Goal: Information Seeking & Learning: Learn about a topic

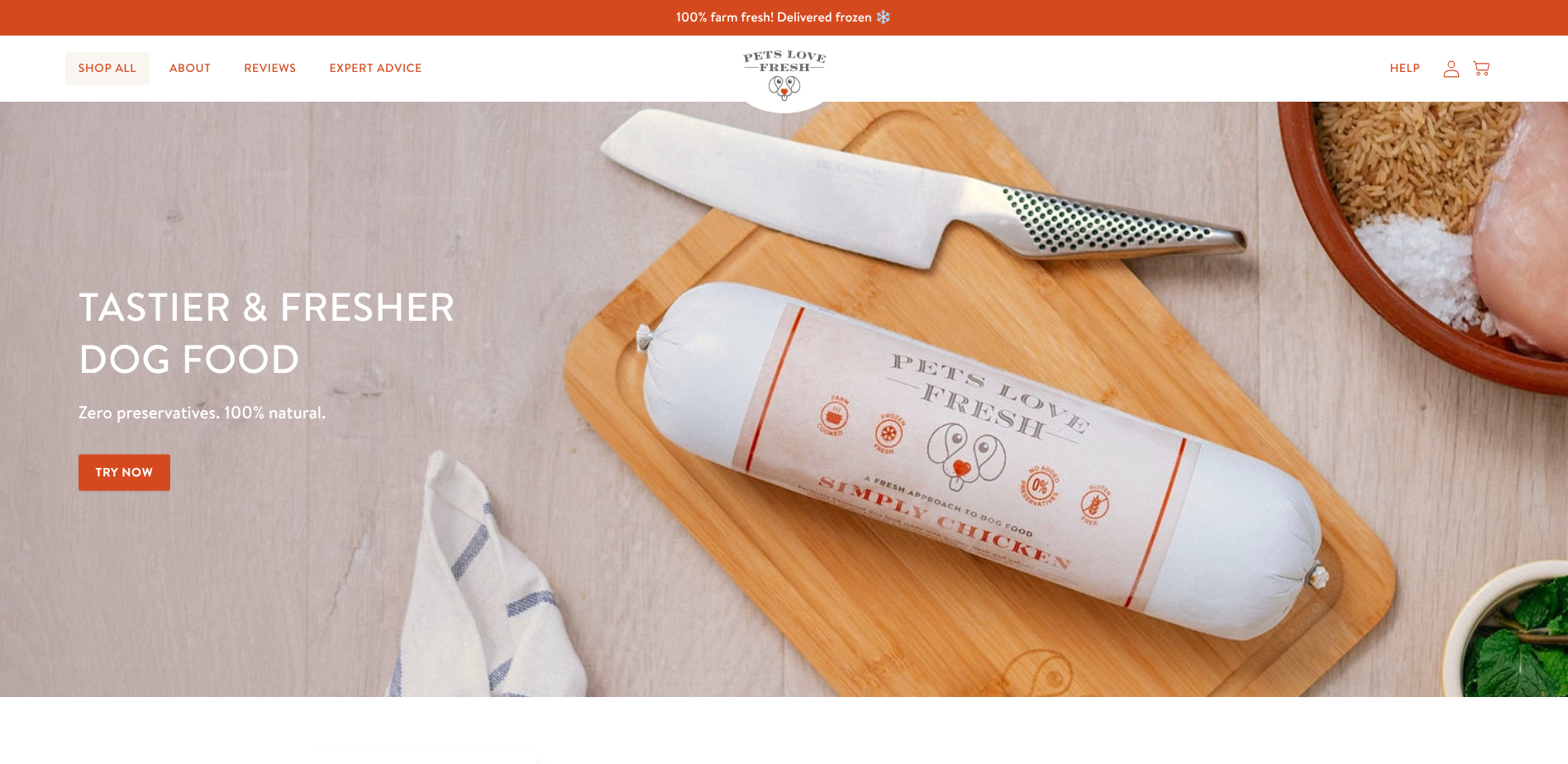
click at [106, 70] on link "Shop All" at bounding box center [107, 68] width 84 height 33
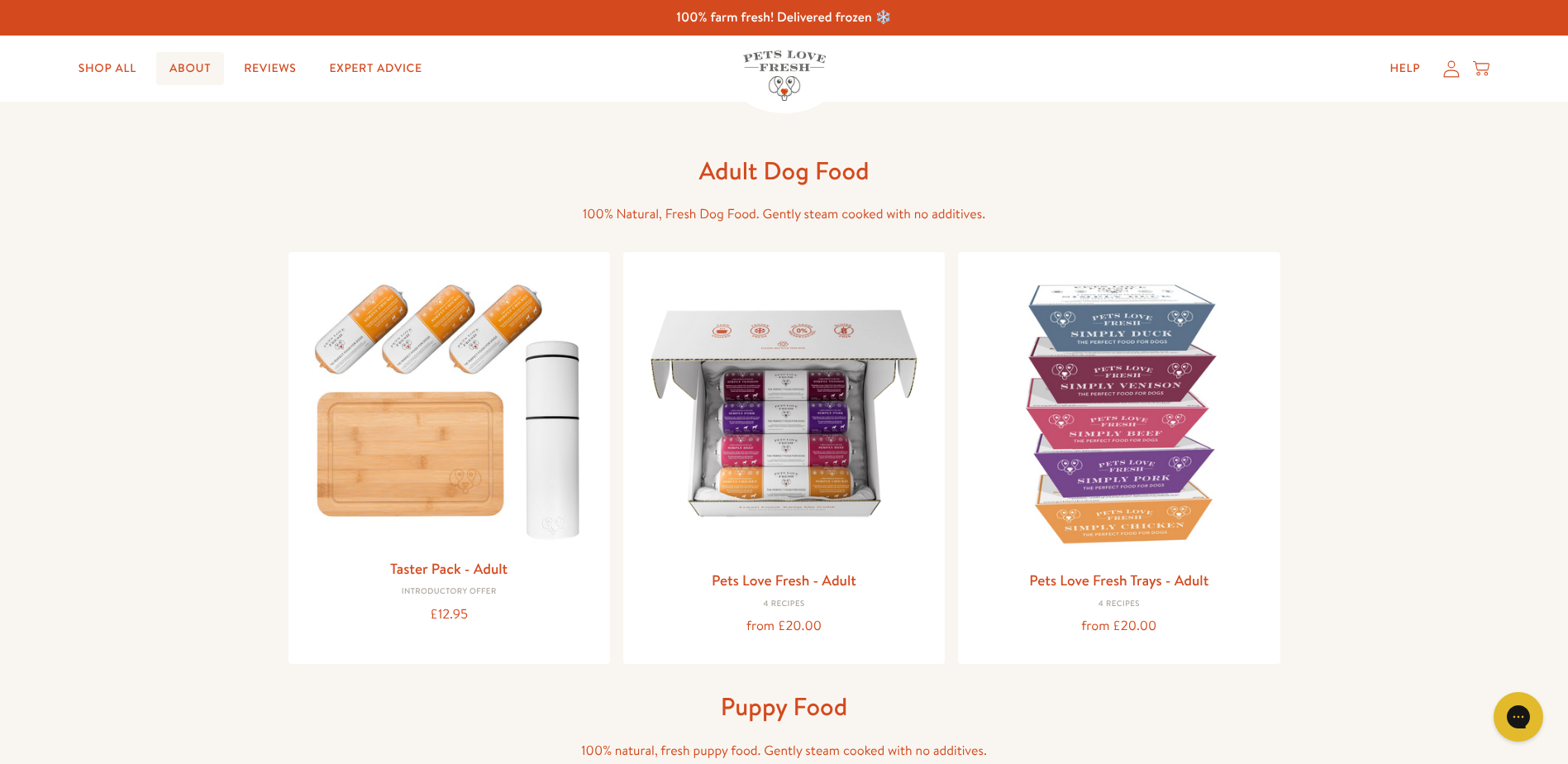
click at [180, 68] on link "About" at bounding box center [190, 68] width 68 height 33
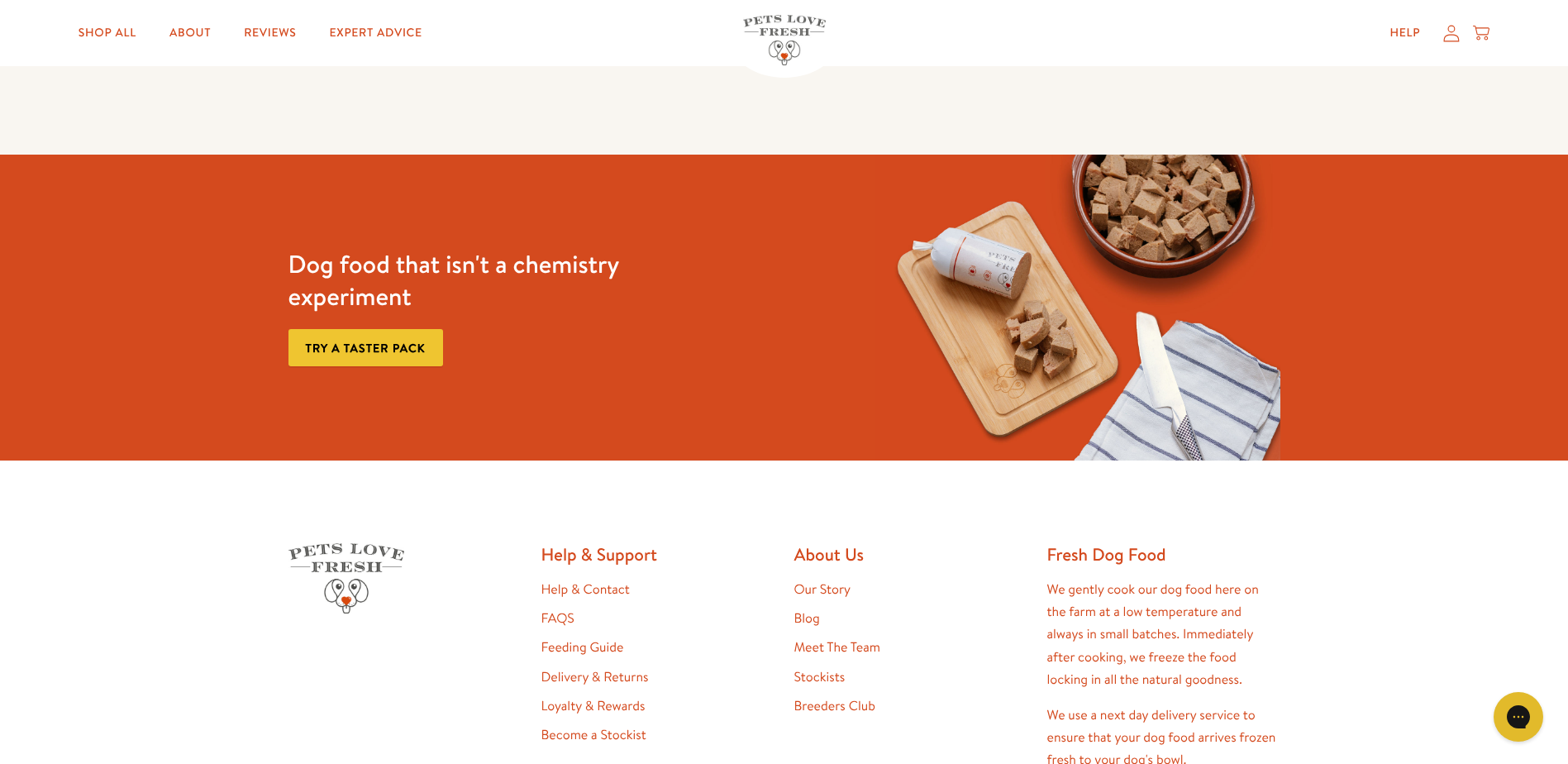
scroll to position [4438, 0]
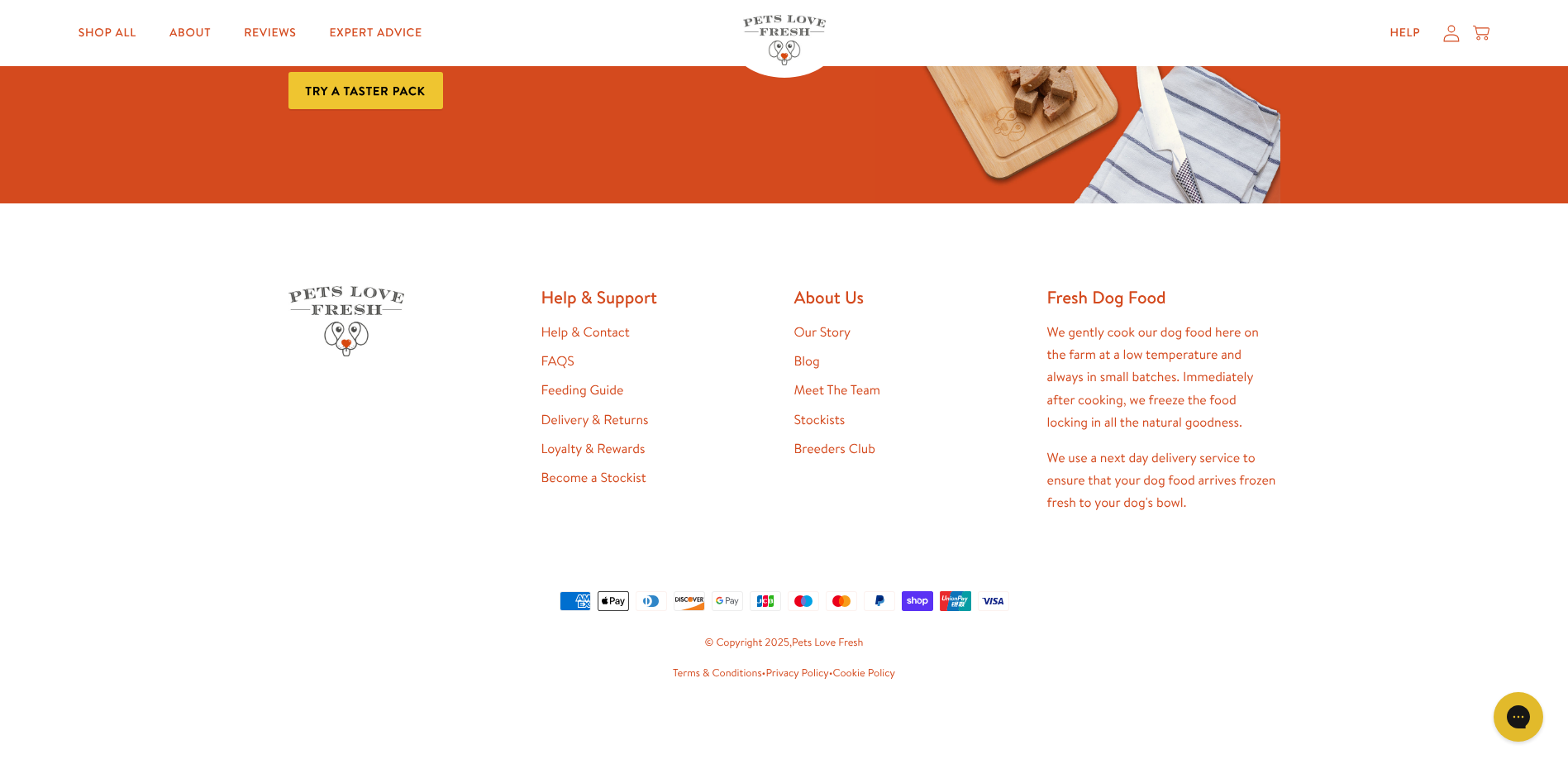
click at [818, 327] on link "Our Story" at bounding box center [823, 332] width 57 height 18
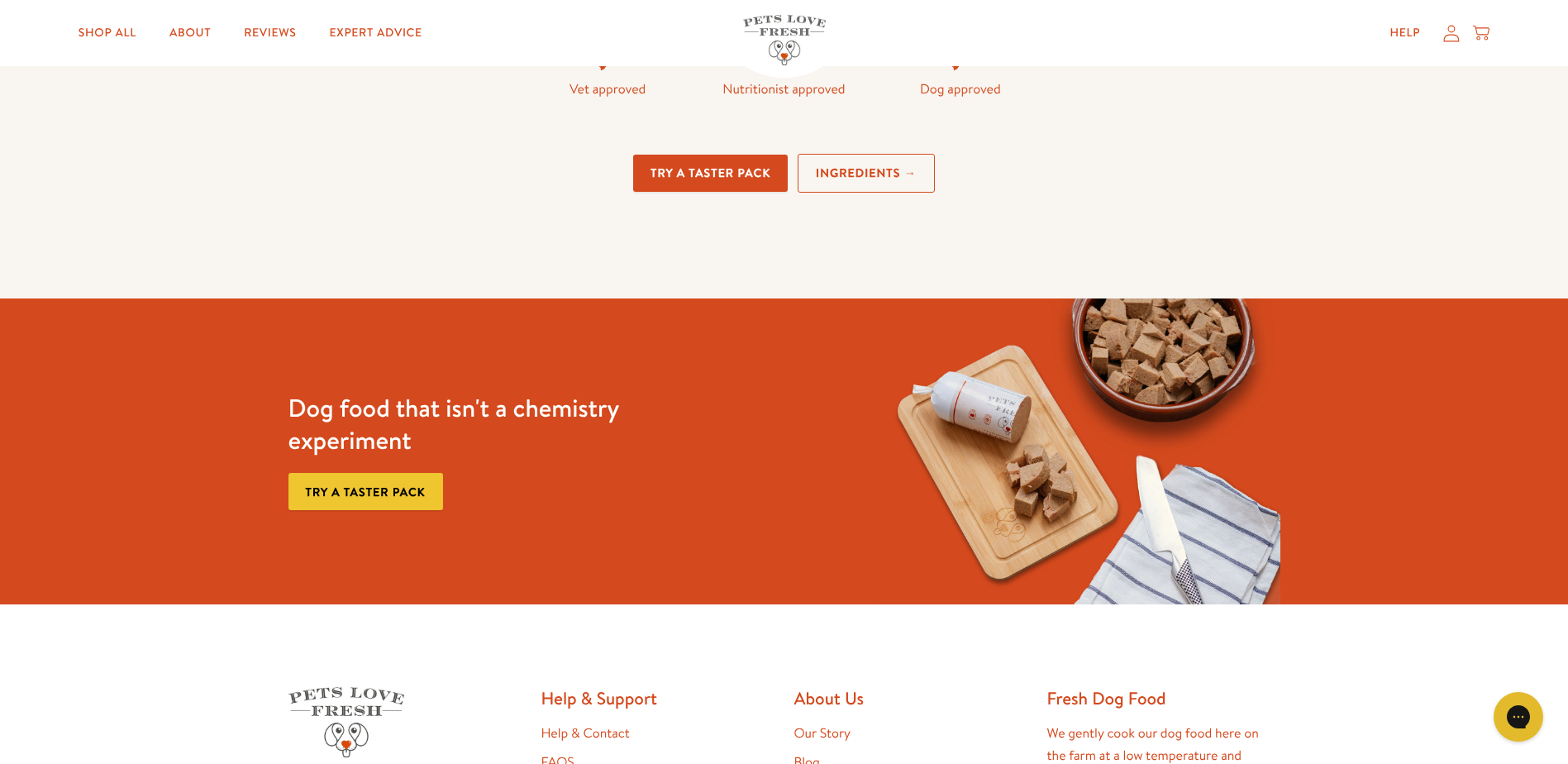
scroll to position [4298, 0]
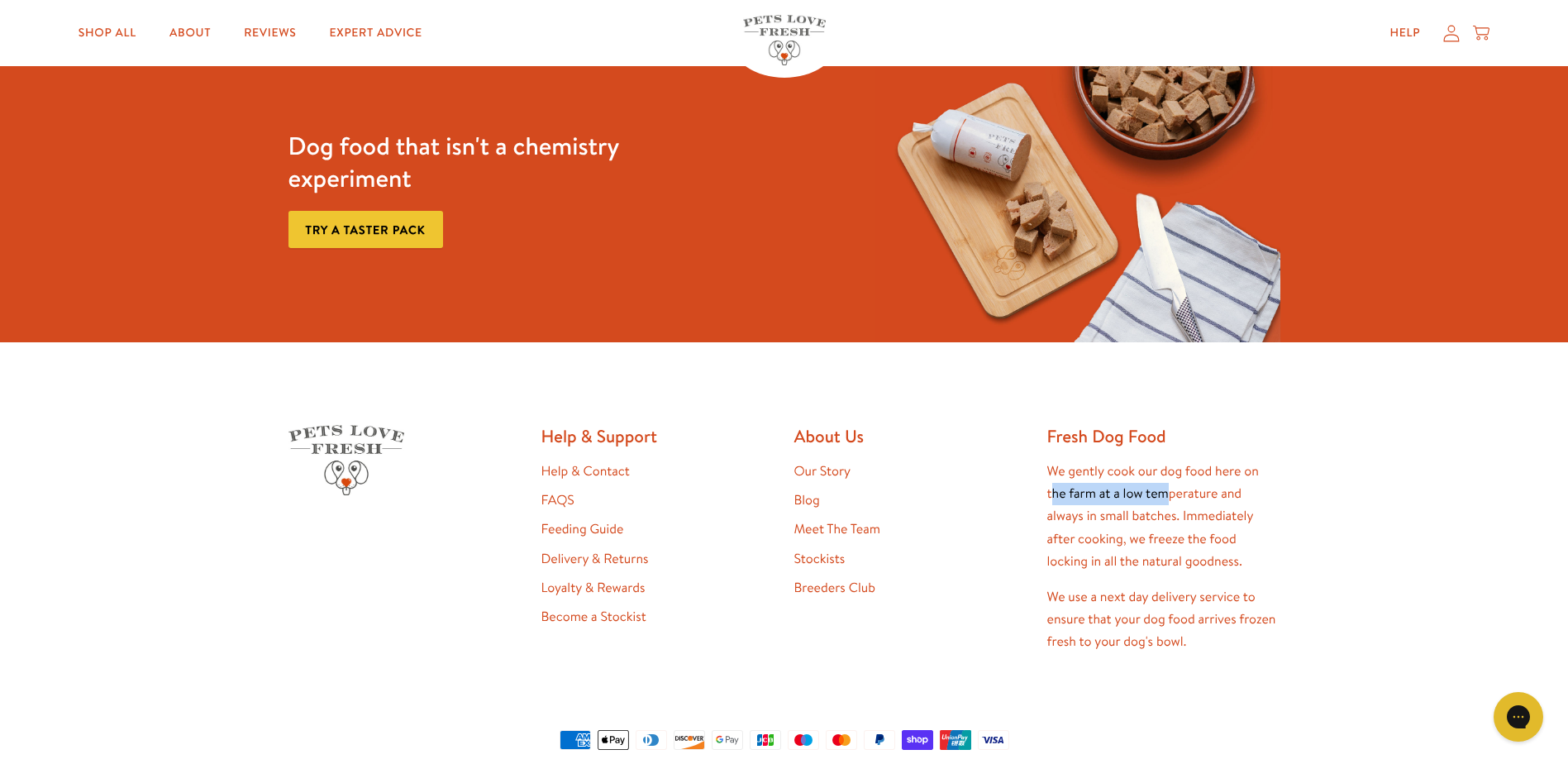
click at [1172, 488] on p "We gently cook our dog food here on the farm at a low temperature and always in…" at bounding box center [1163, 517] width 233 height 113
drag, startPoint x: 1172, startPoint y: 488, endPoint x: 1160, endPoint y: 521, distance: 35.1
click at [1160, 521] on p "We gently cook our dog food here on the farm at a low temperature and always in…" at bounding box center [1163, 517] width 233 height 113
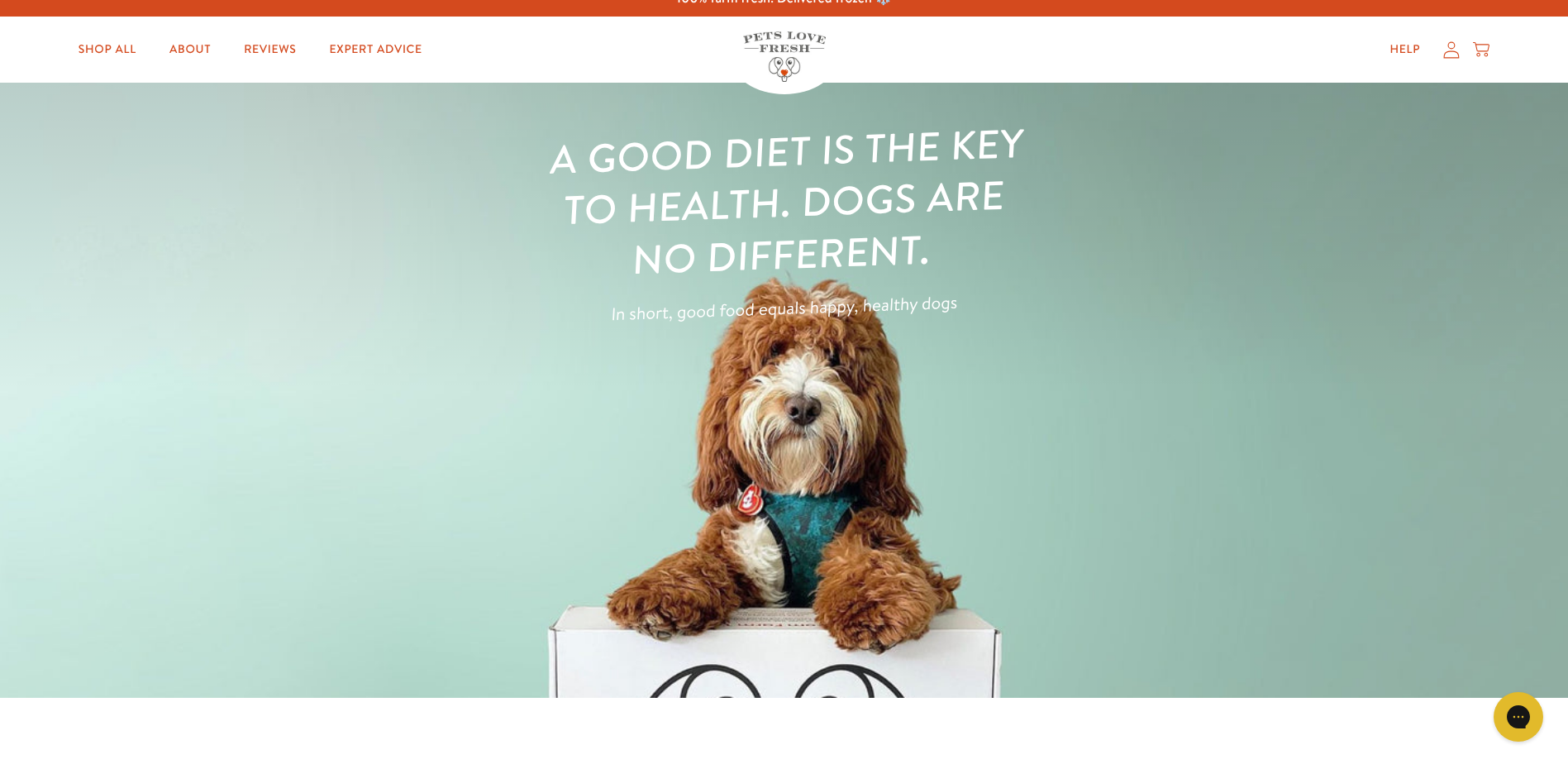
scroll to position [0, 0]
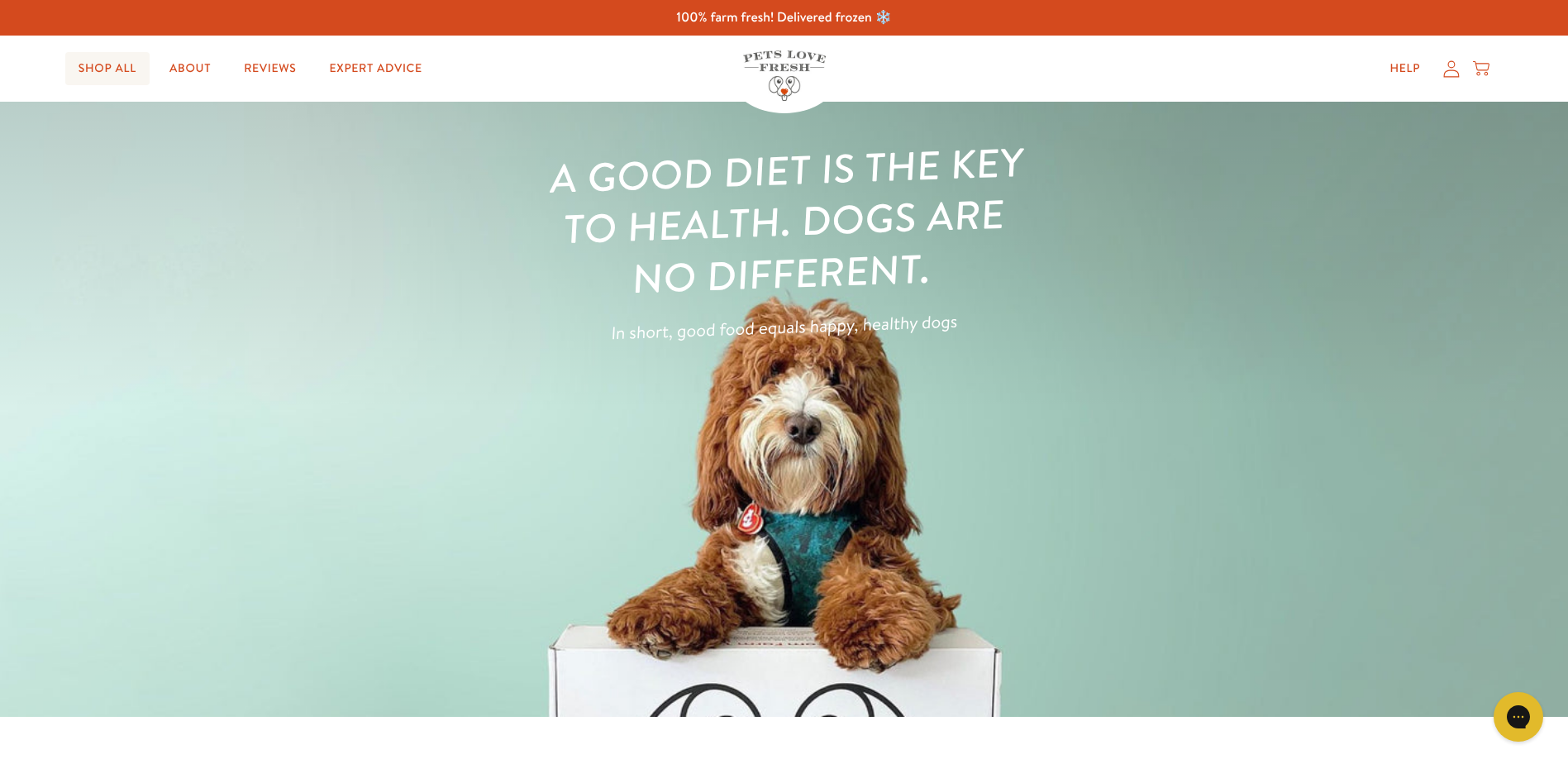
click at [90, 71] on link "Shop All" at bounding box center [107, 68] width 84 height 33
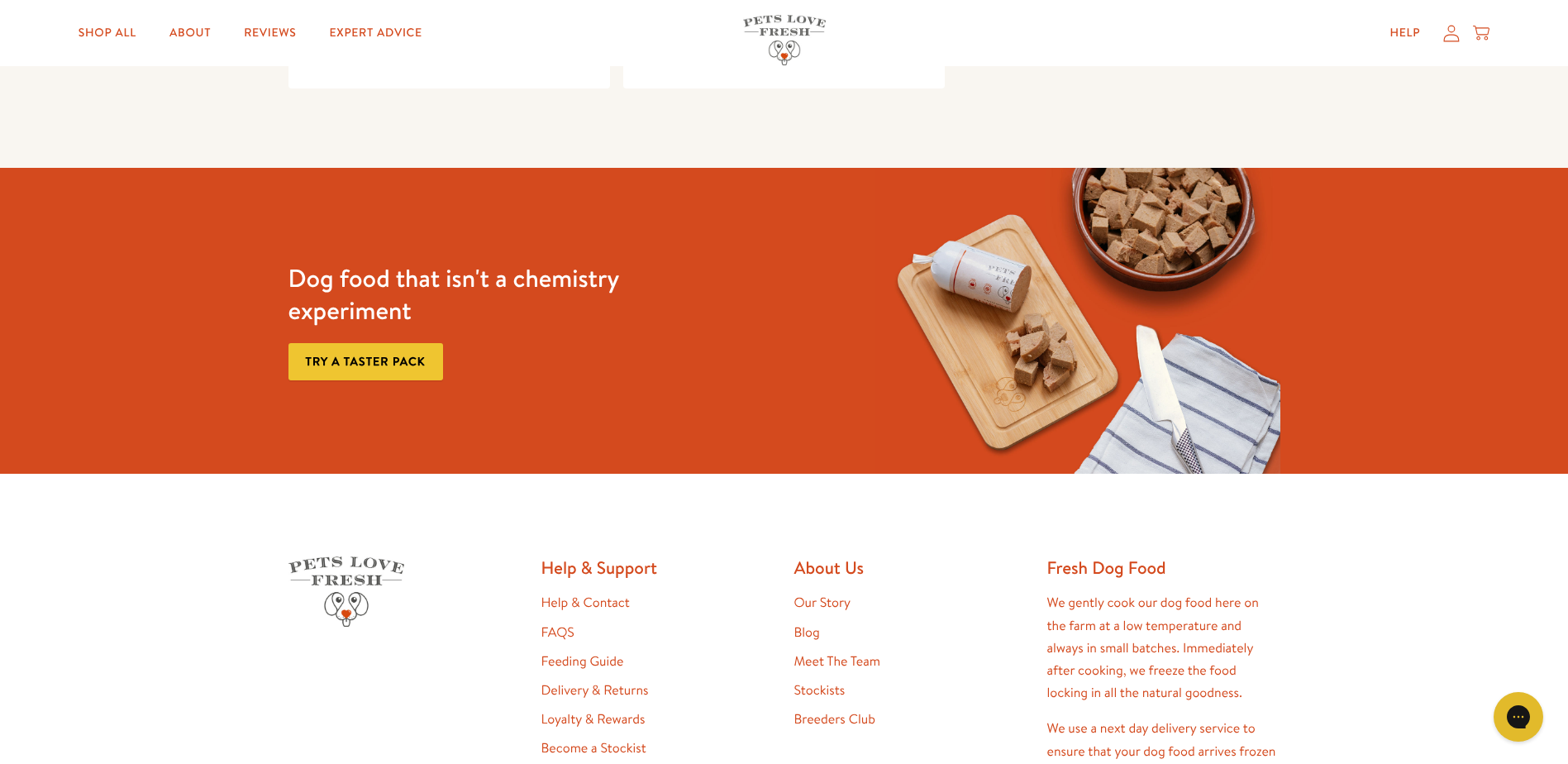
scroll to position [2753, 0]
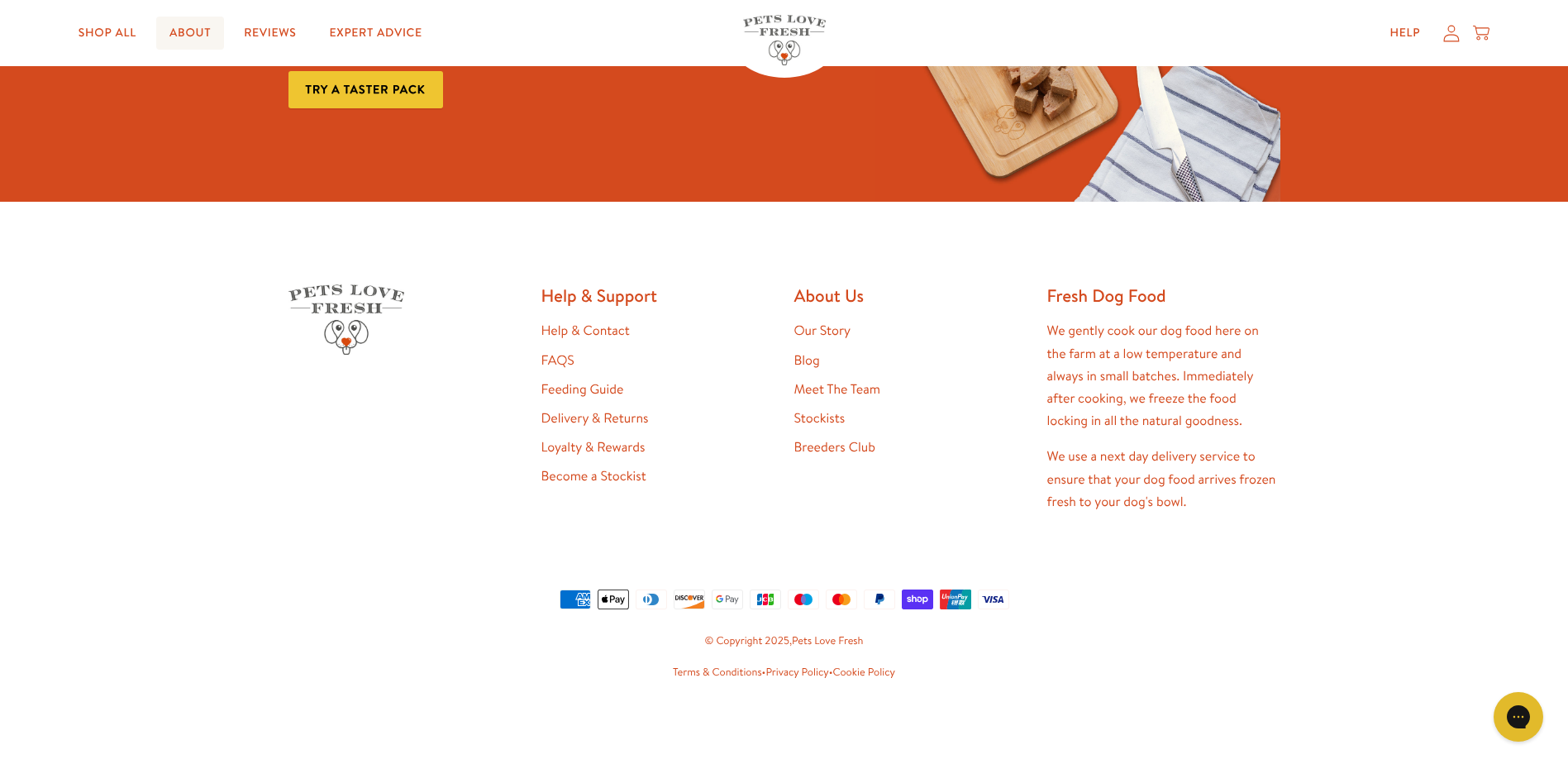
click at [197, 39] on link "About" at bounding box center [190, 33] width 68 height 33
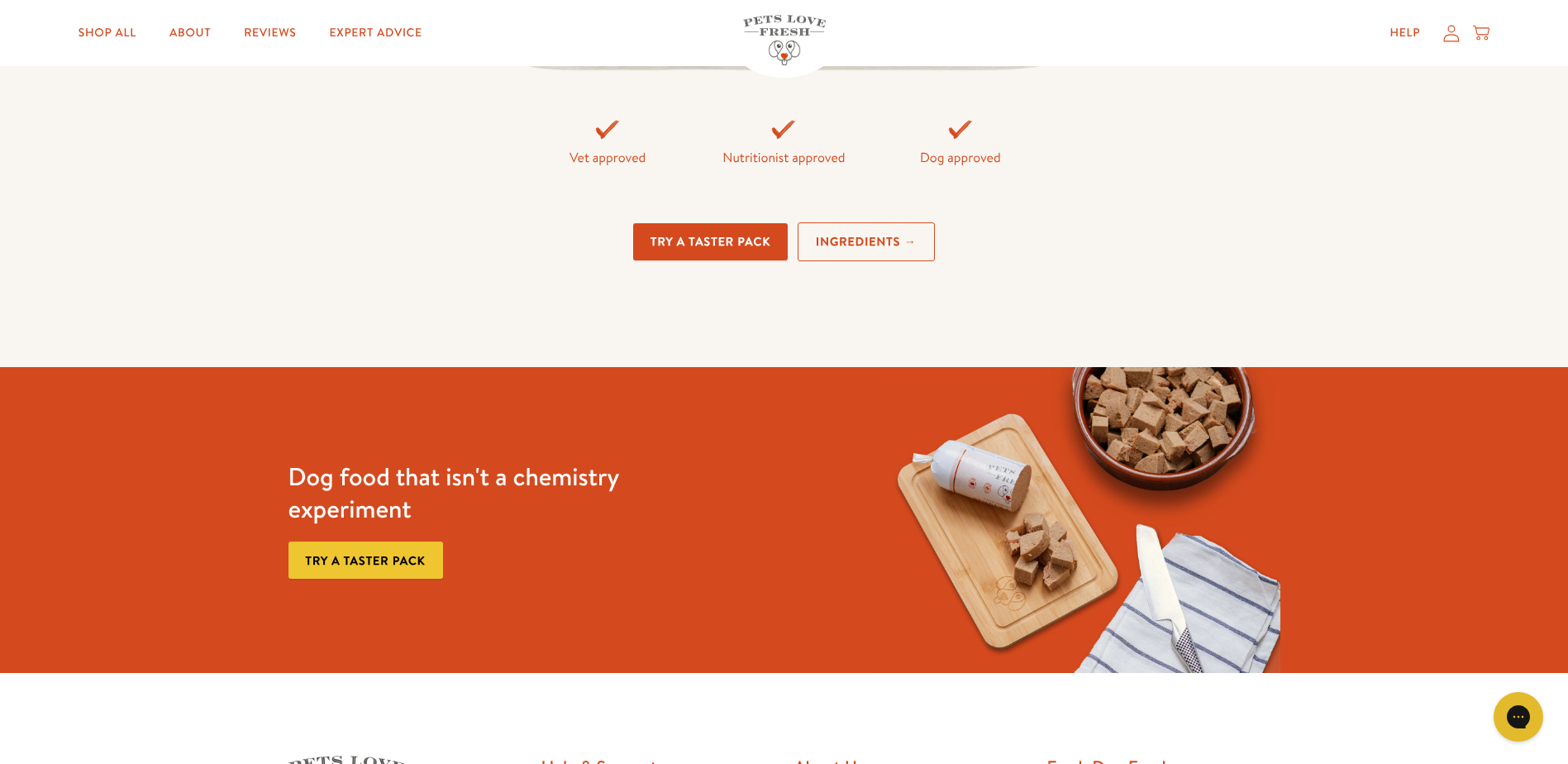
scroll to position [4050, 0]
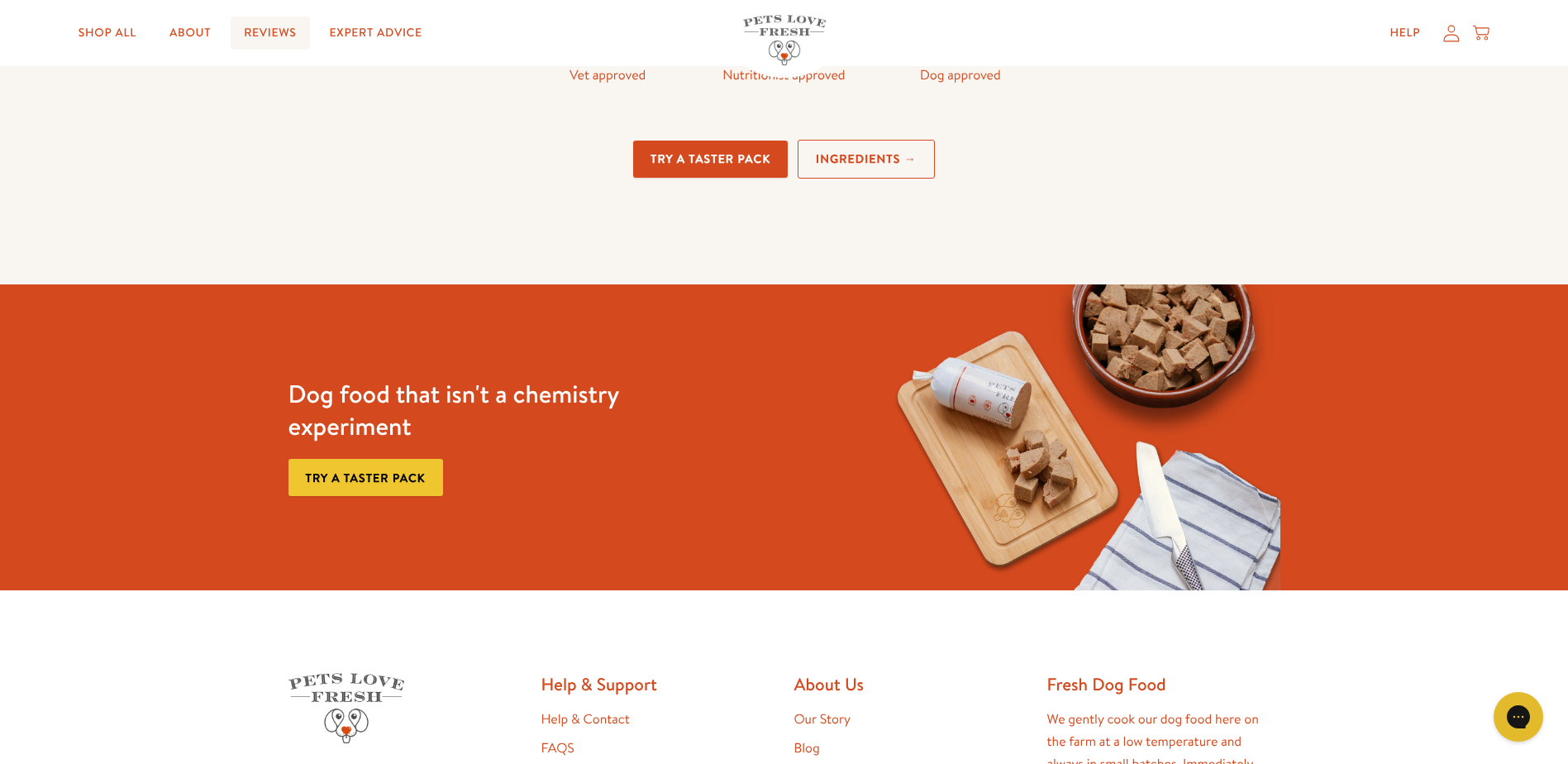
click at [258, 33] on link "Reviews" at bounding box center [269, 33] width 79 height 33
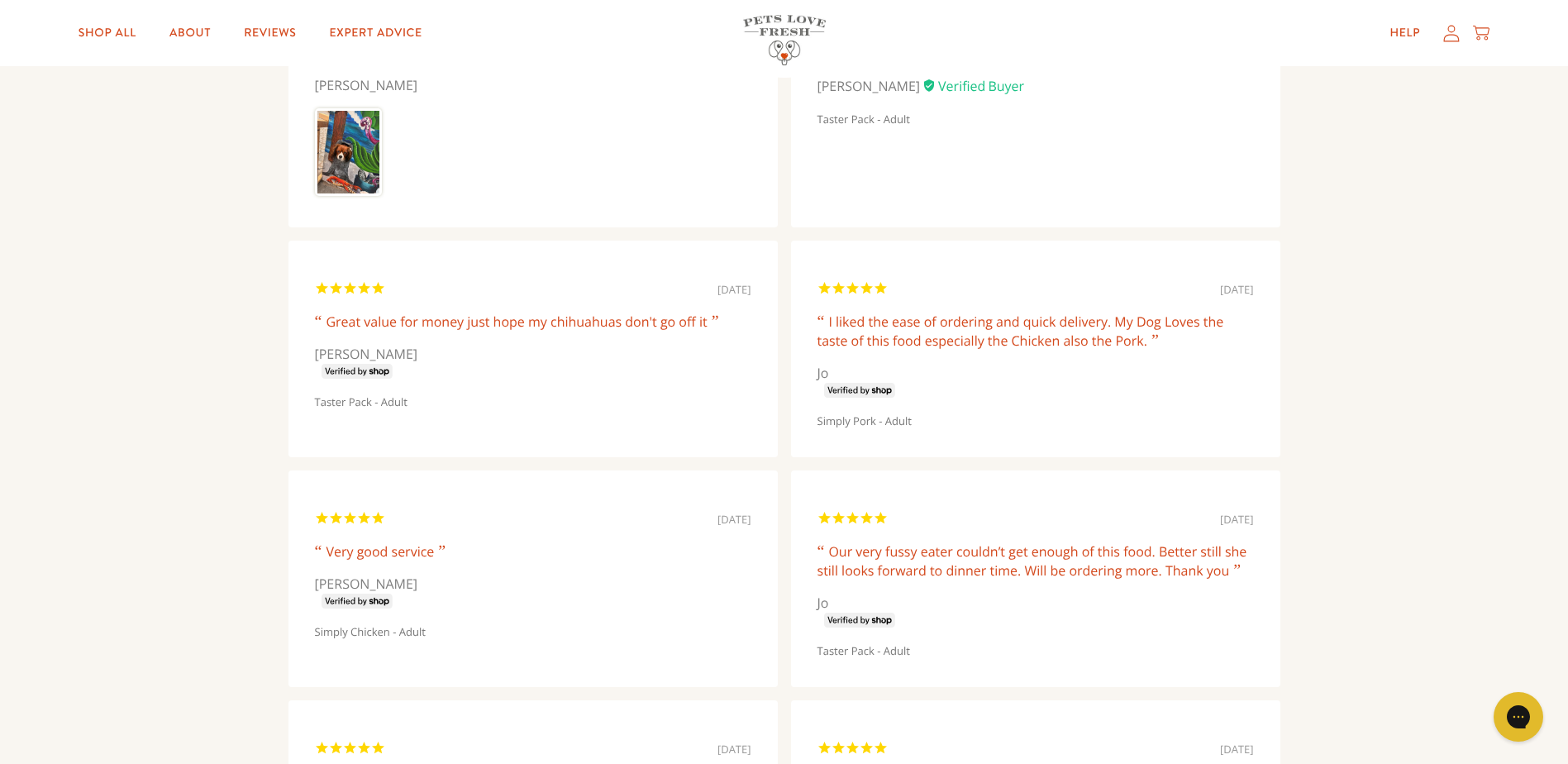
scroll to position [3059, 0]
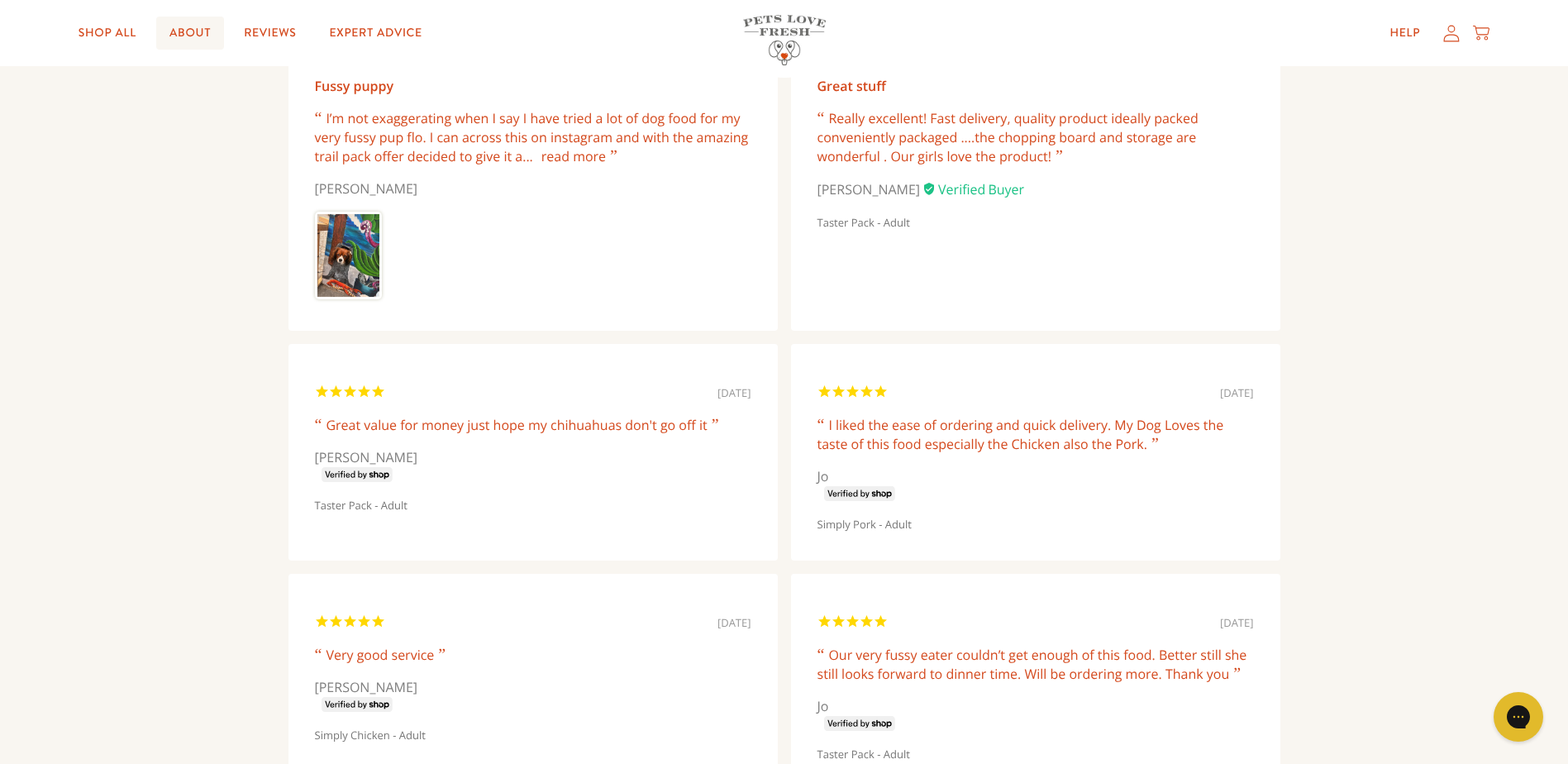
click at [182, 37] on link "About" at bounding box center [190, 33] width 68 height 33
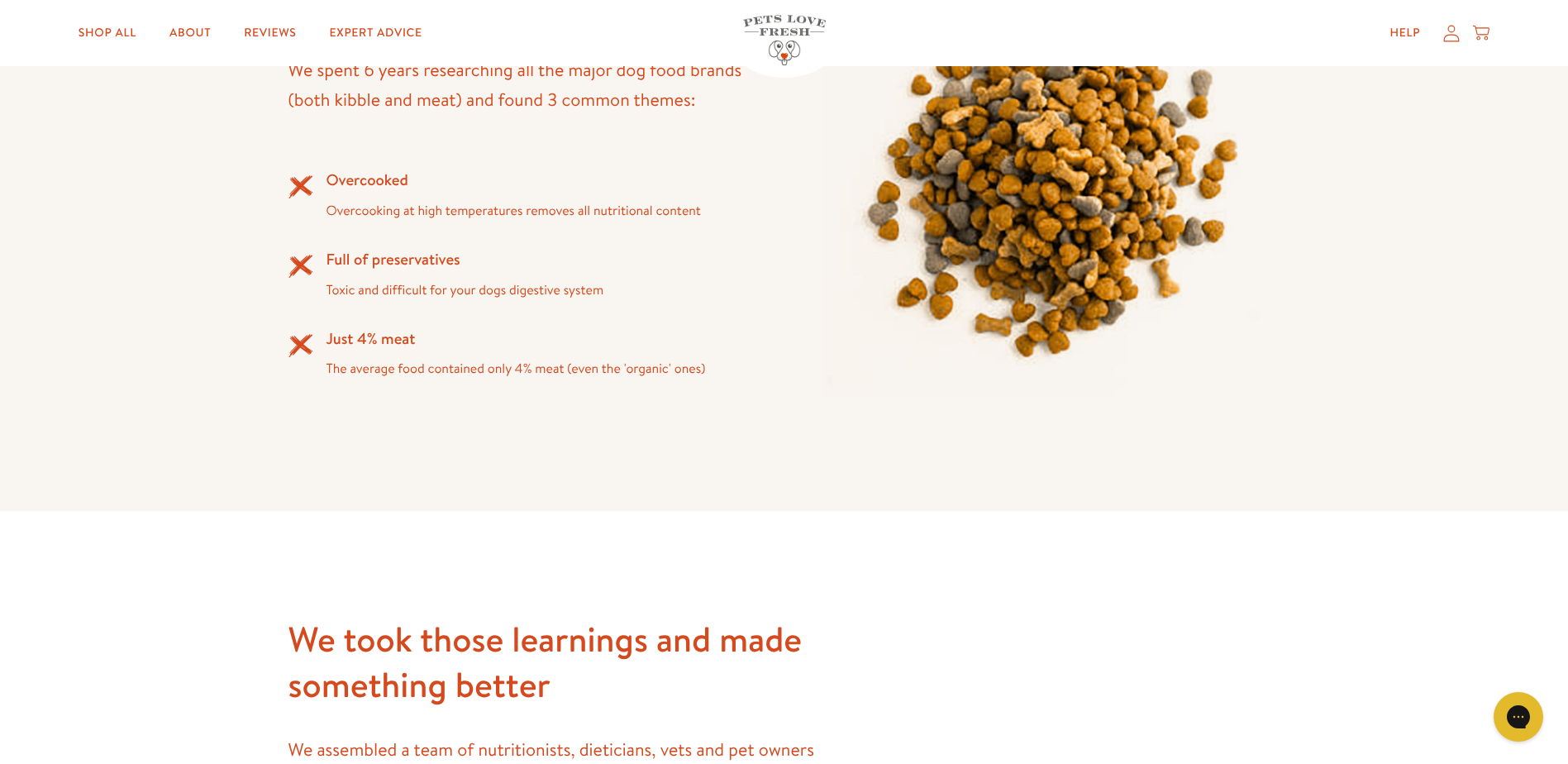
scroll to position [2149, 0]
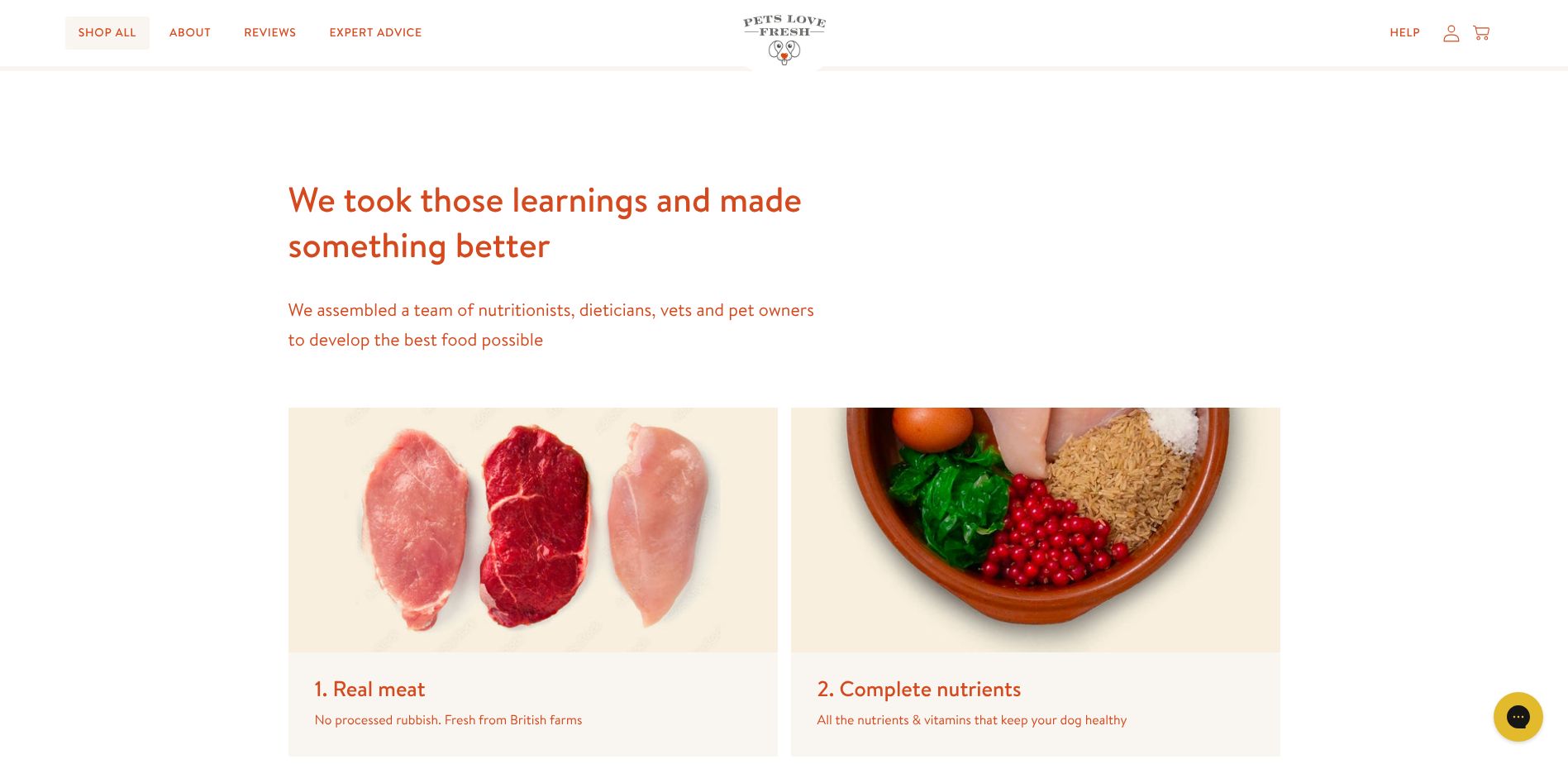
click at [115, 34] on link "Shop All" at bounding box center [107, 33] width 84 height 33
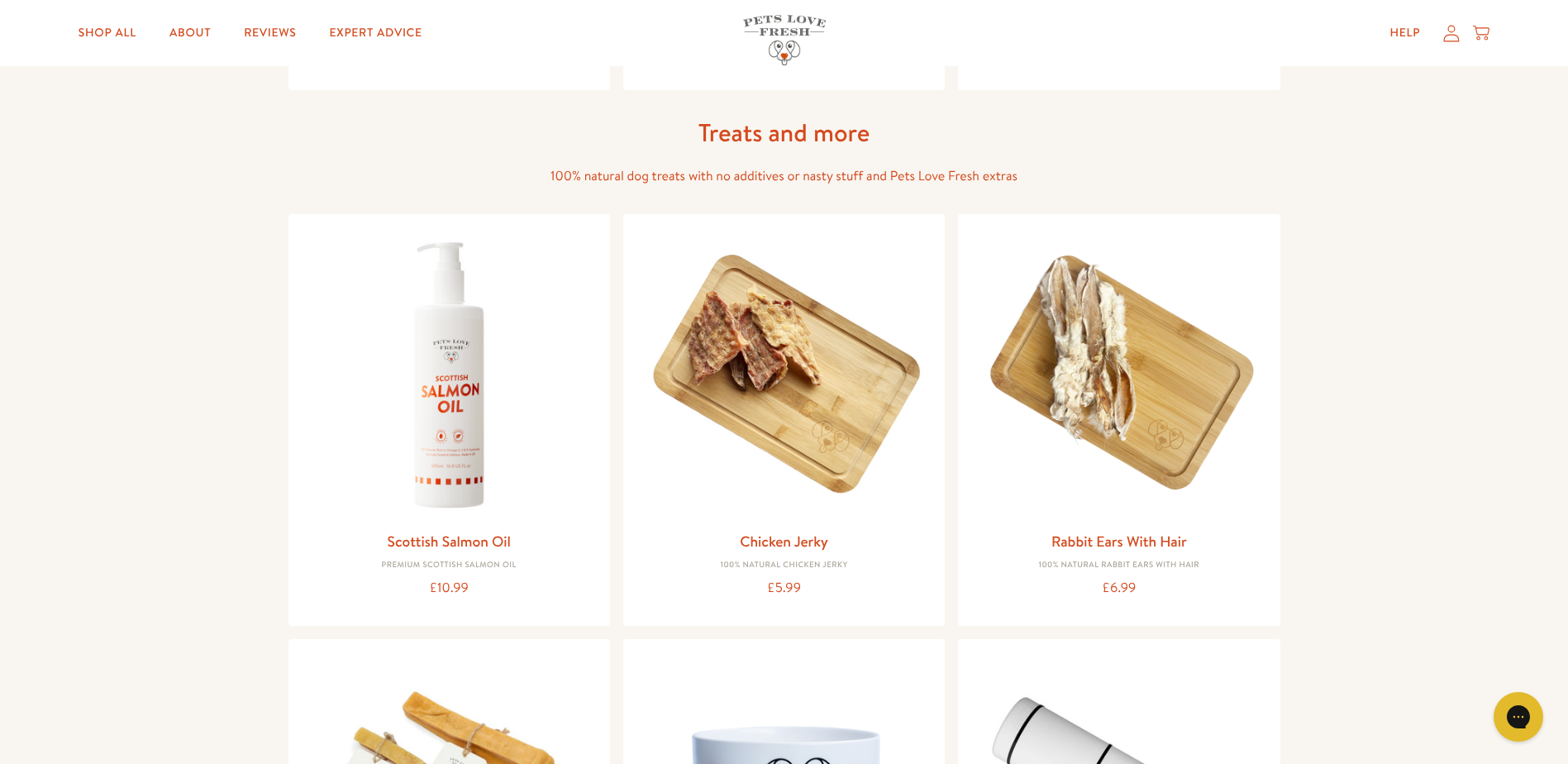
scroll to position [1075, 0]
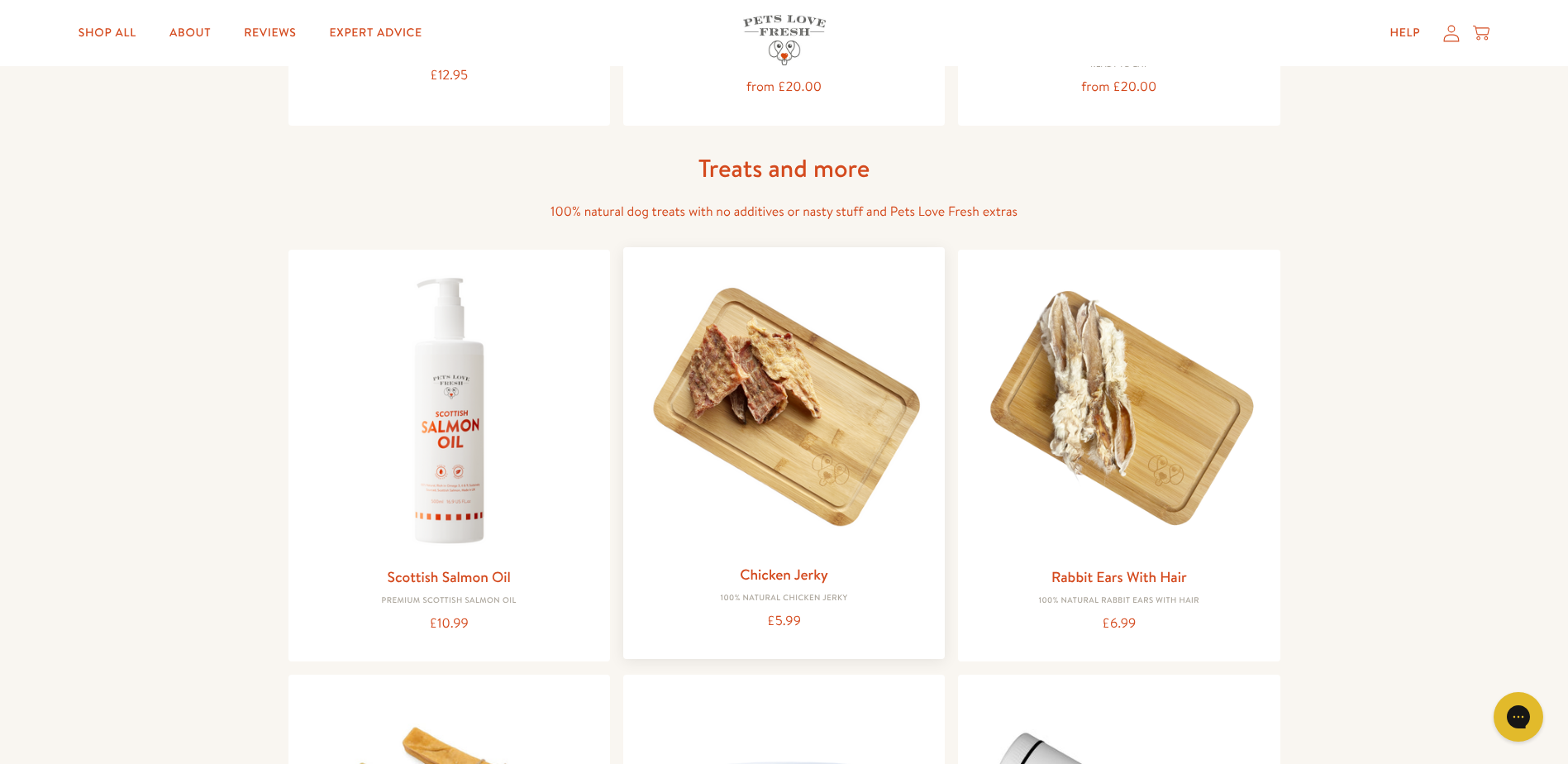
click at [870, 454] on img at bounding box center [784, 408] width 295 height 295
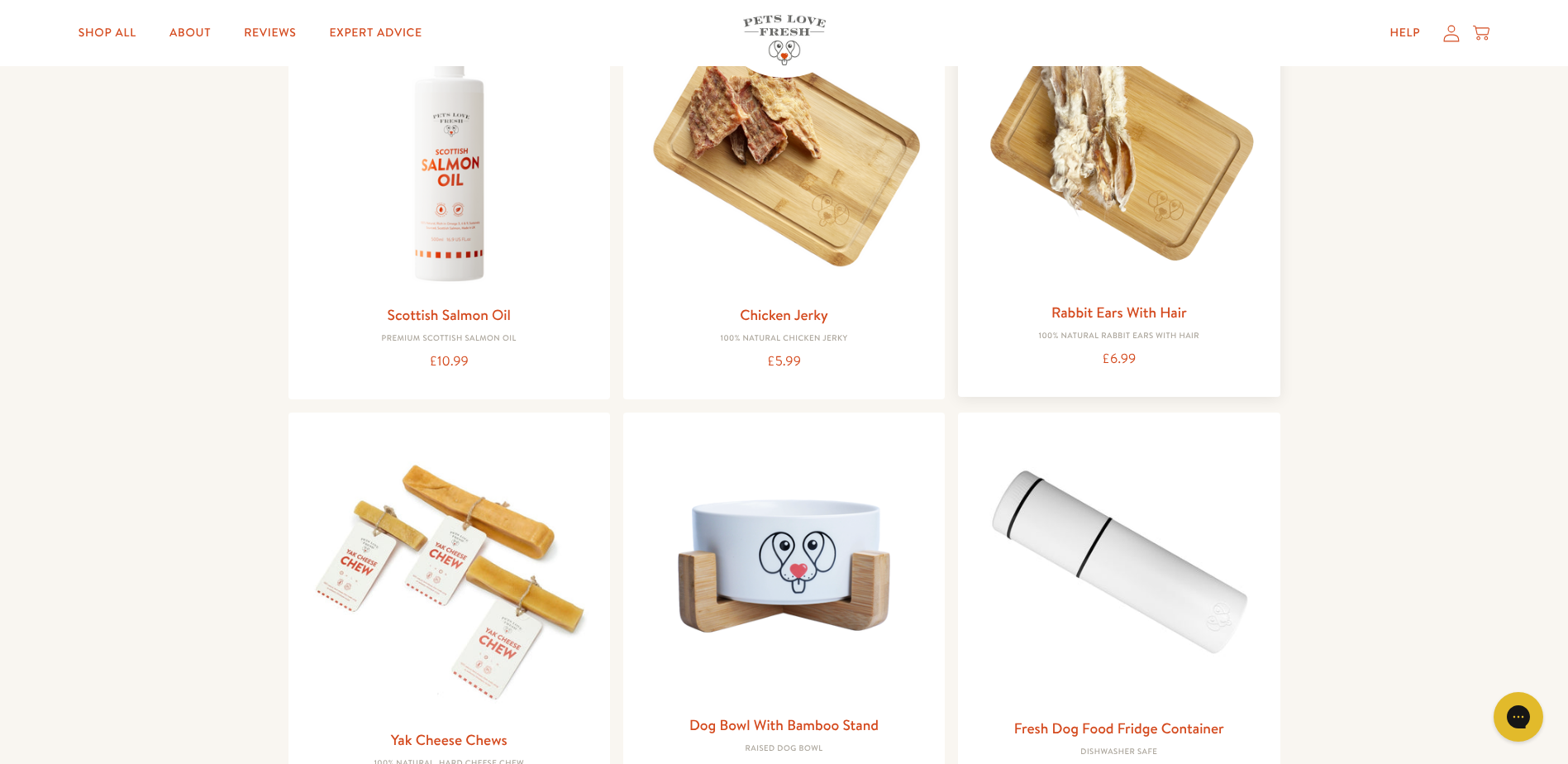
scroll to position [1488, 0]
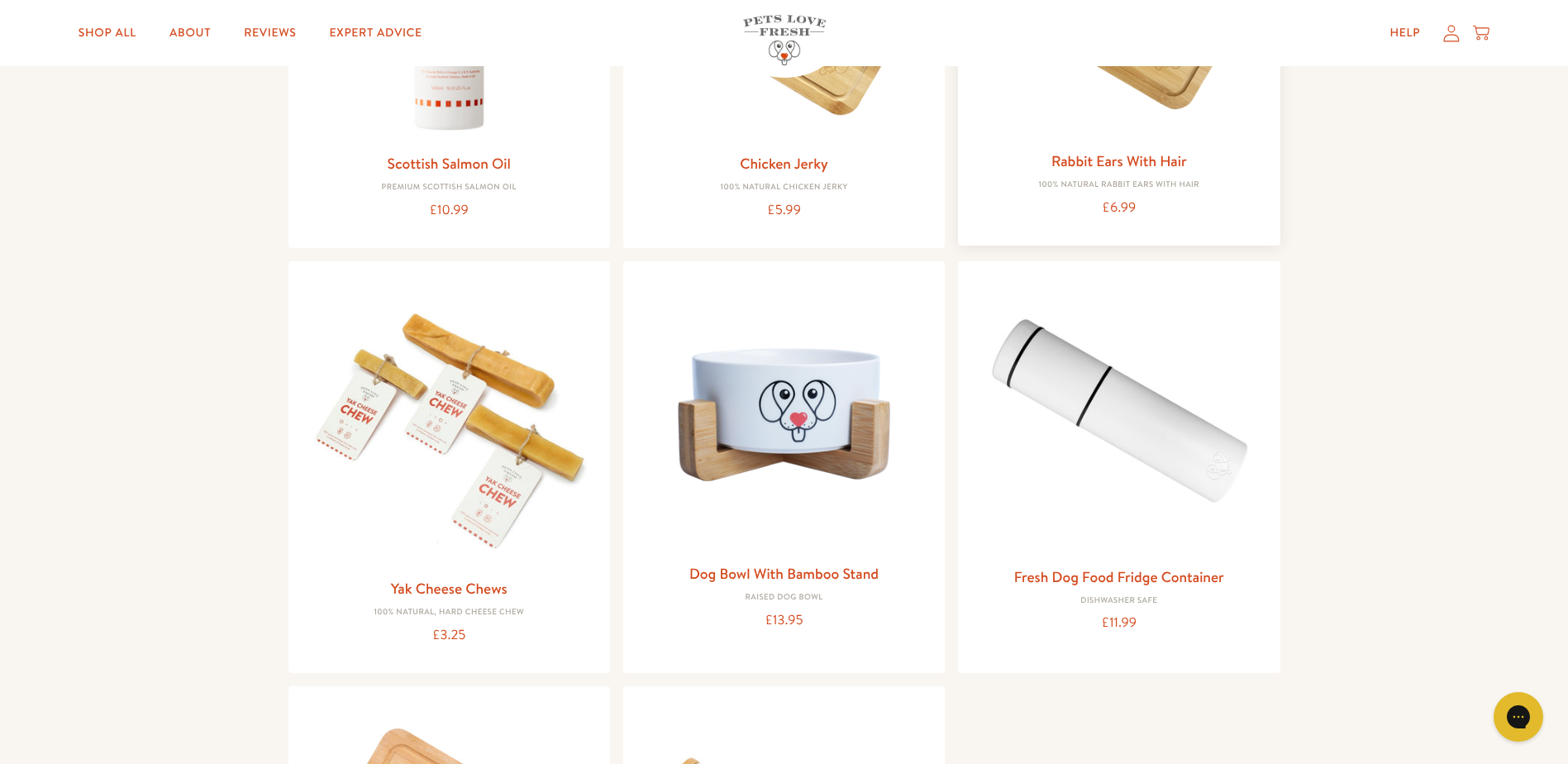
click at [1058, 145] on div "Rabbit Ears With Hair 100% Natural Rabbit Ears with hair £6.99" at bounding box center [1118, 39] width 321 height 411
click at [1068, 166] on link "Rabbit Ears With Hair" at bounding box center [1119, 161] width 136 height 21
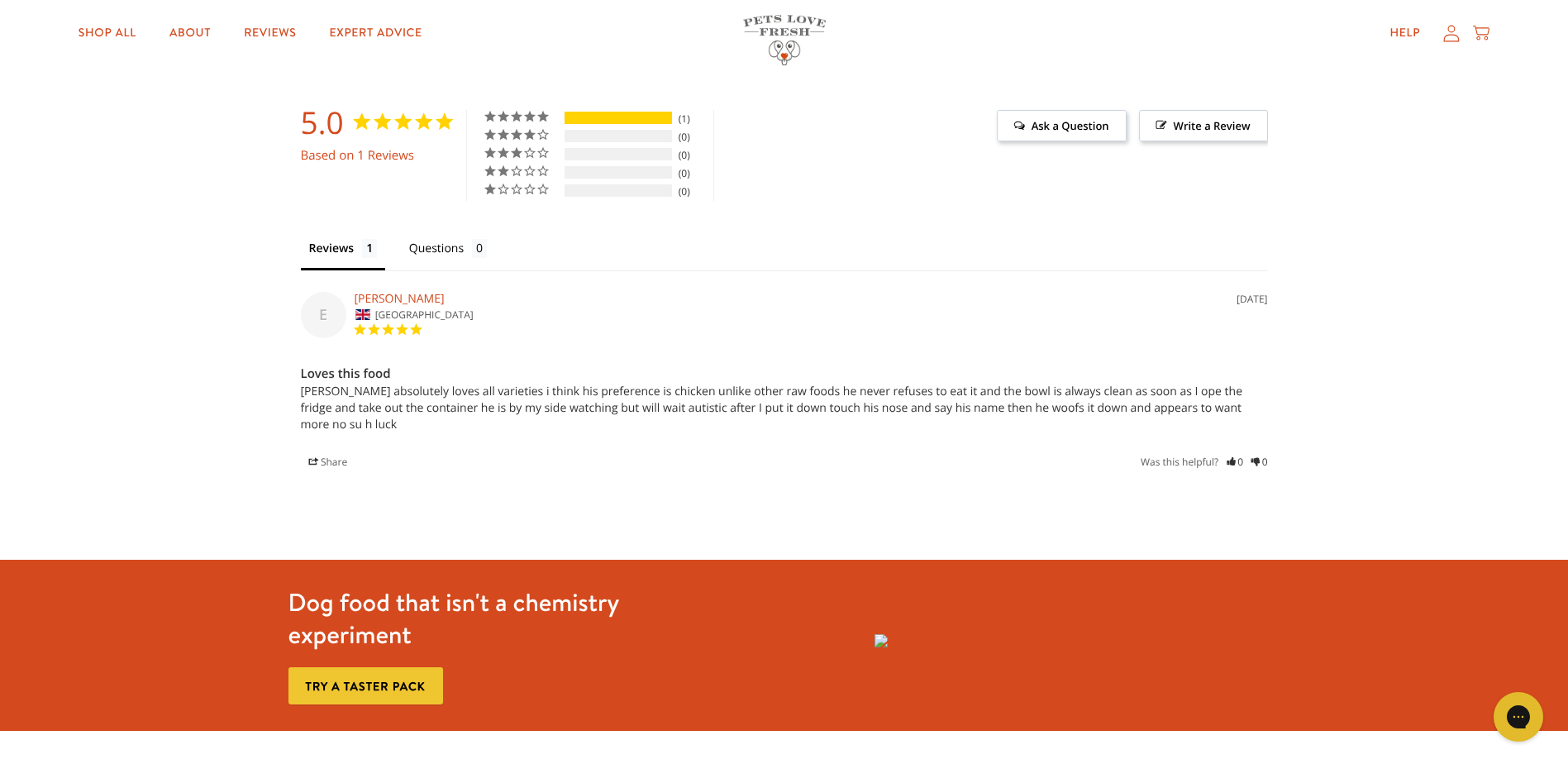
scroll to position [1570, 0]
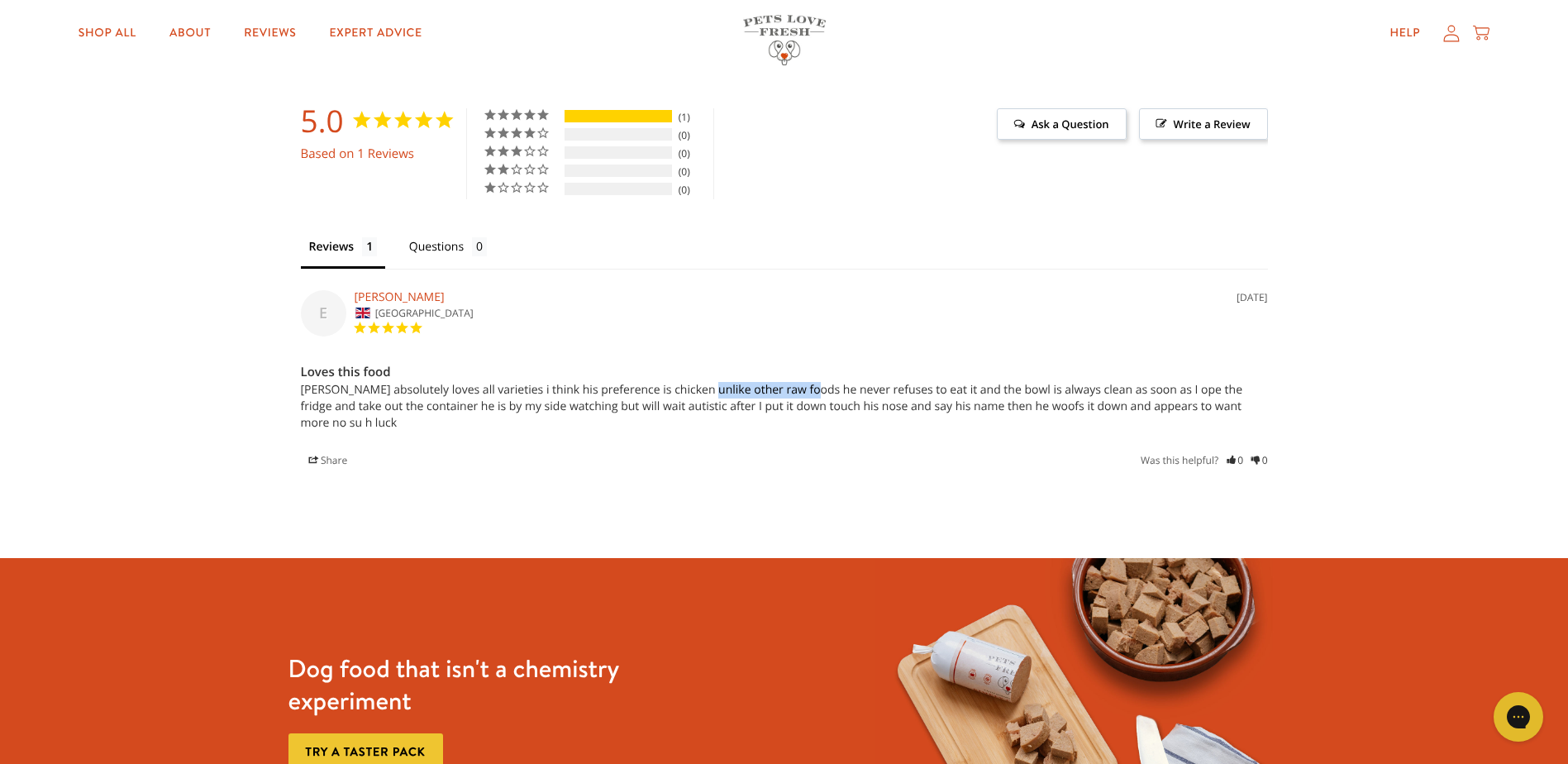
drag, startPoint x: 697, startPoint y: 394, endPoint x: 813, endPoint y: 394, distance: 116.0
click at [813, 394] on p "Milo absolutely loves all varieties i think his preference is chicken unlike ot…" at bounding box center [784, 406] width 968 height 49
drag, startPoint x: 813, startPoint y: 394, endPoint x: 839, endPoint y: 456, distance: 67.2
click at [839, 456] on div "Share | Facebook • Twitter Was this helpful? 0 0" at bounding box center [784, 460] width 968 height 16
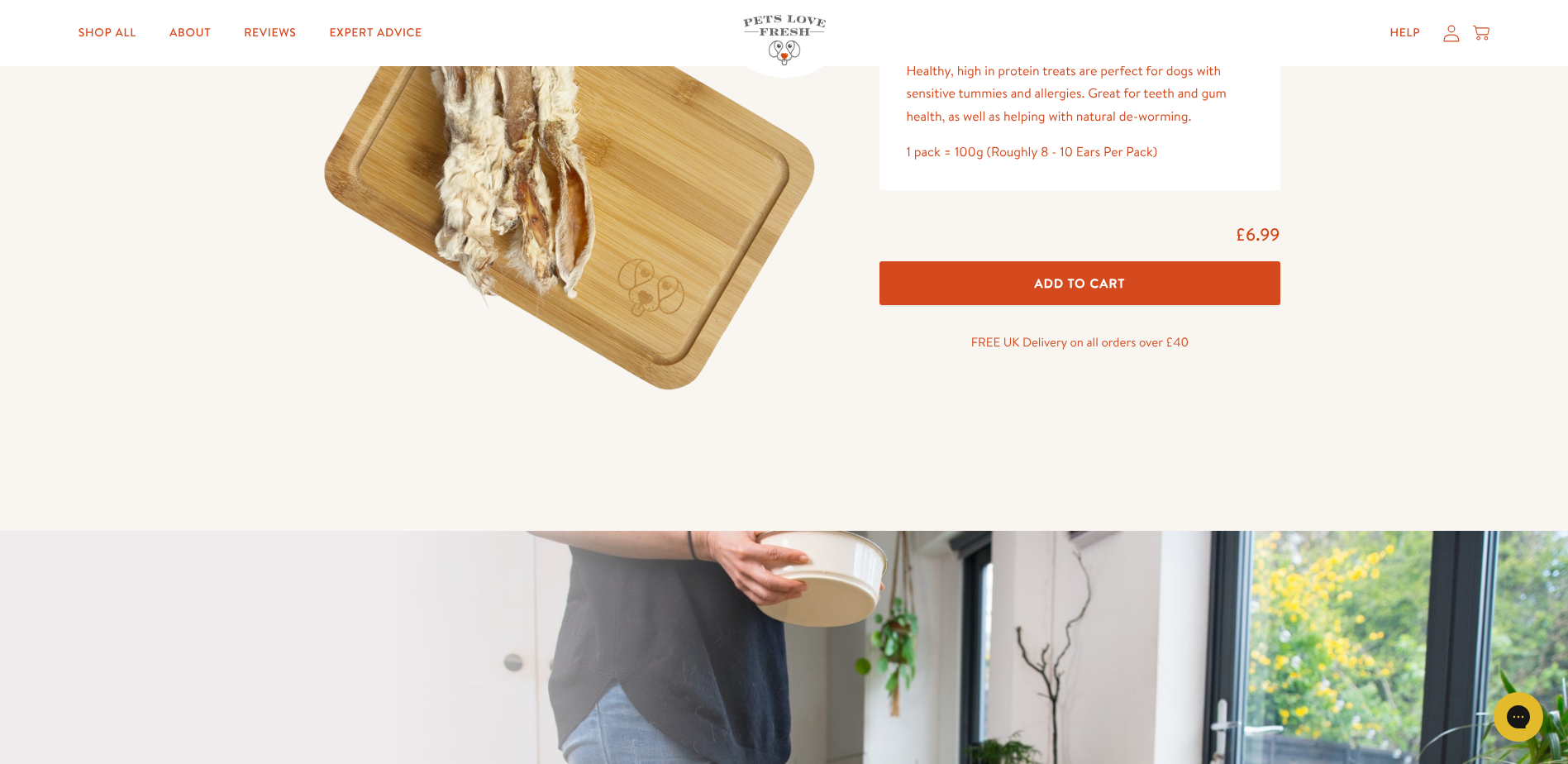
scroll to position [0, 0]
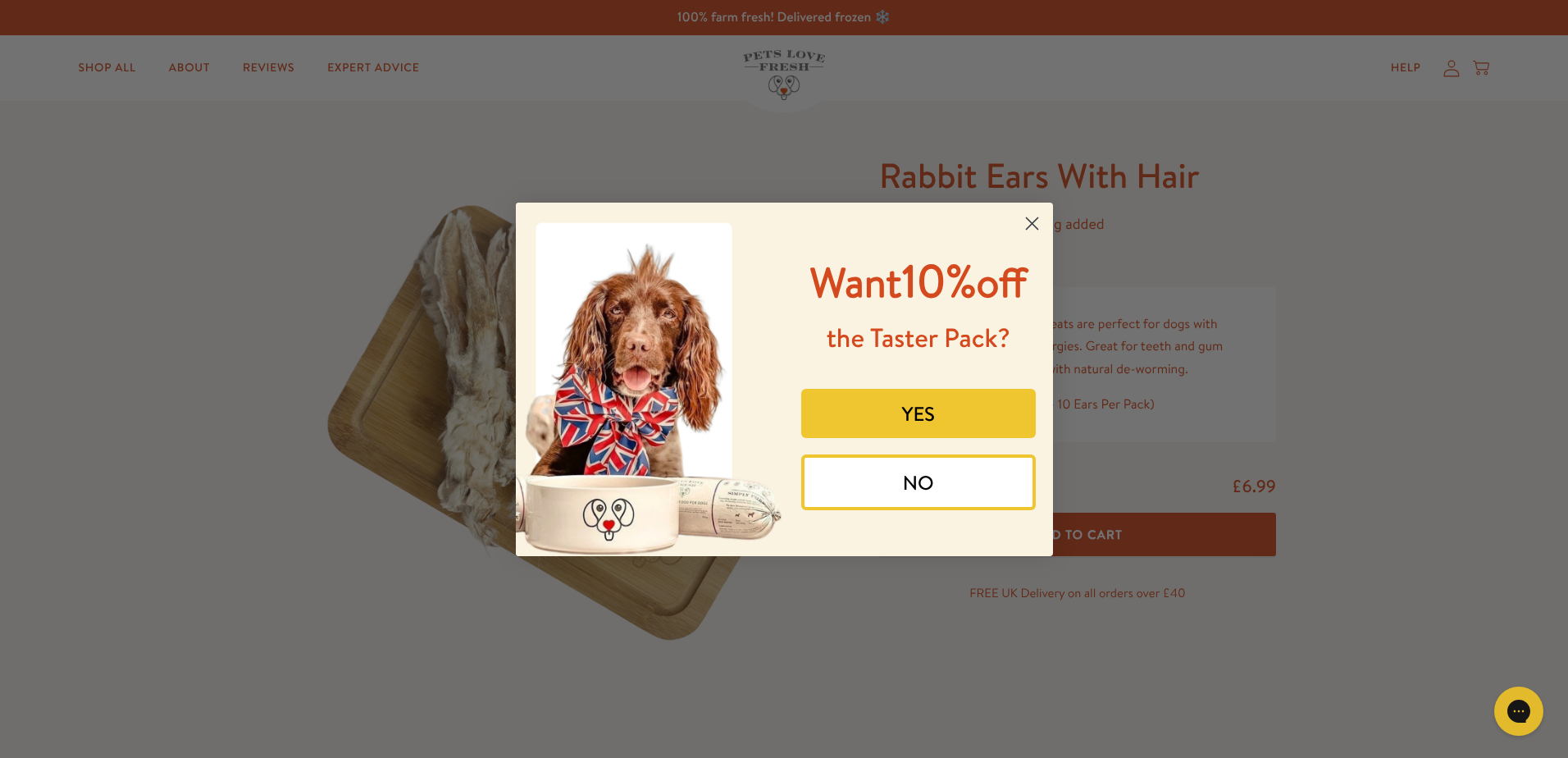
click at [1040, 217] on circle "Close dialog" at bounding box center [1030, 222] width 27 height 27
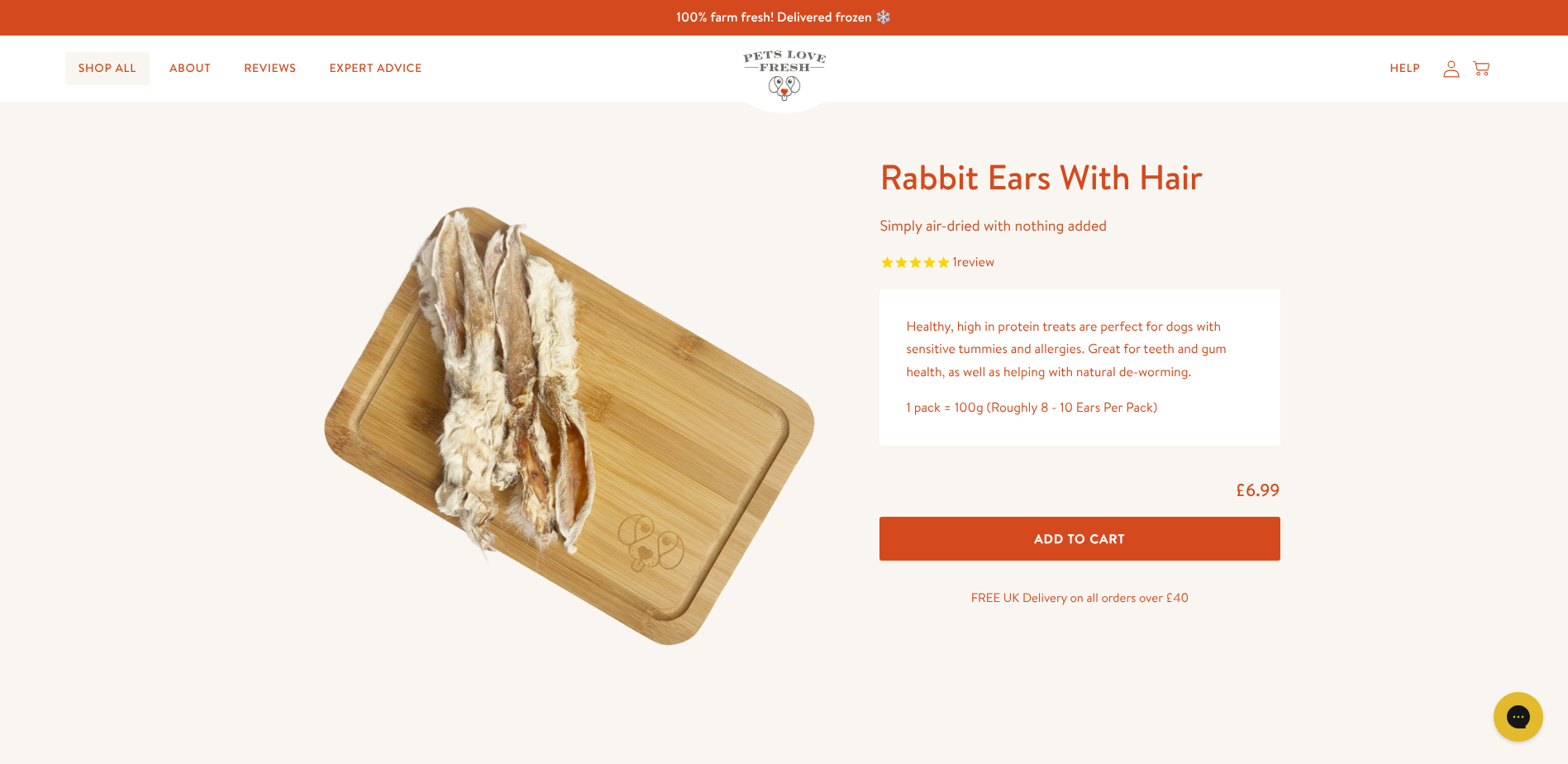
click at [121, 74] on link "Shop All" at bounding box center [107, 68] width 84 height 33
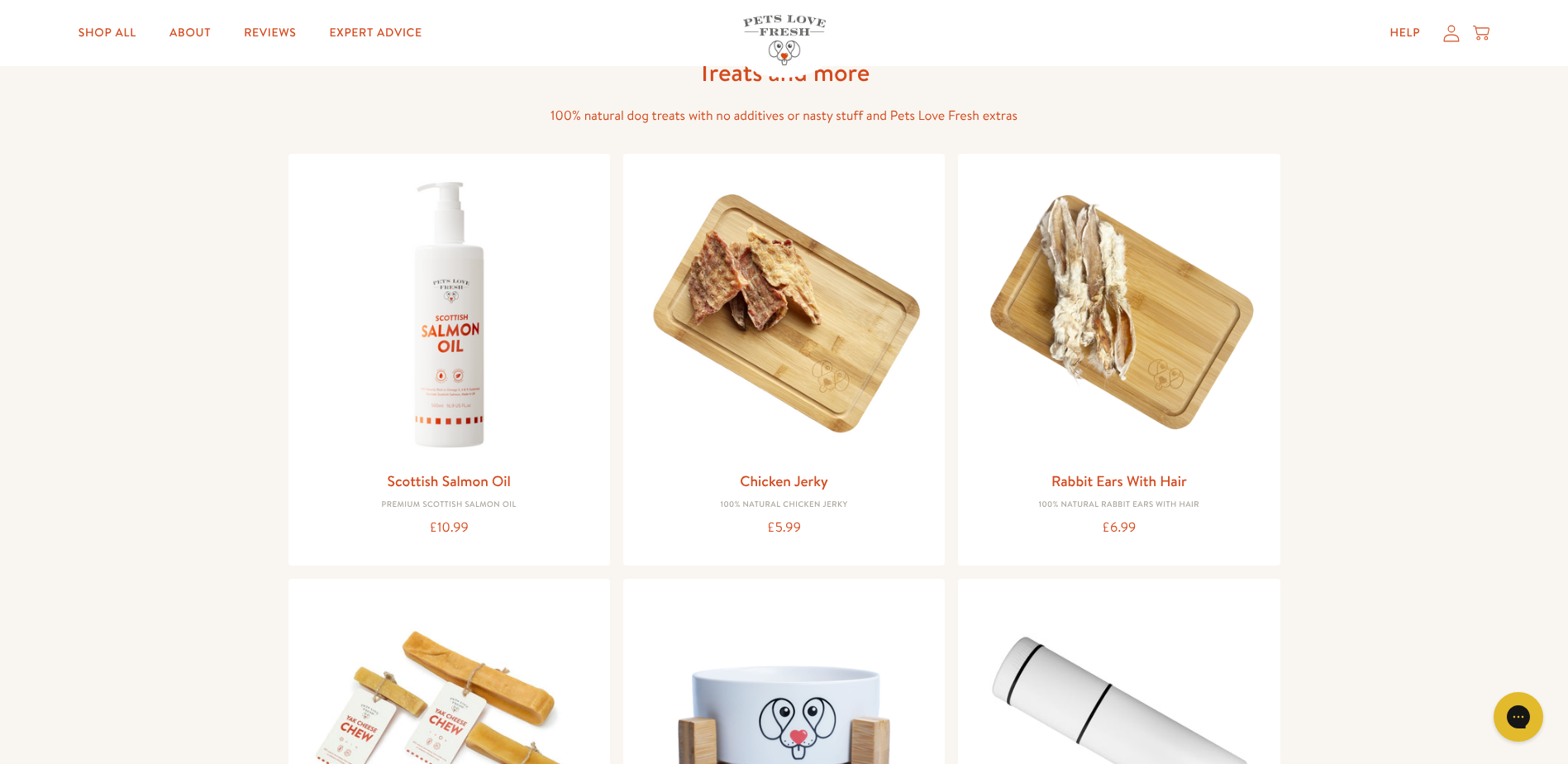
scroll to position [1157, 0]
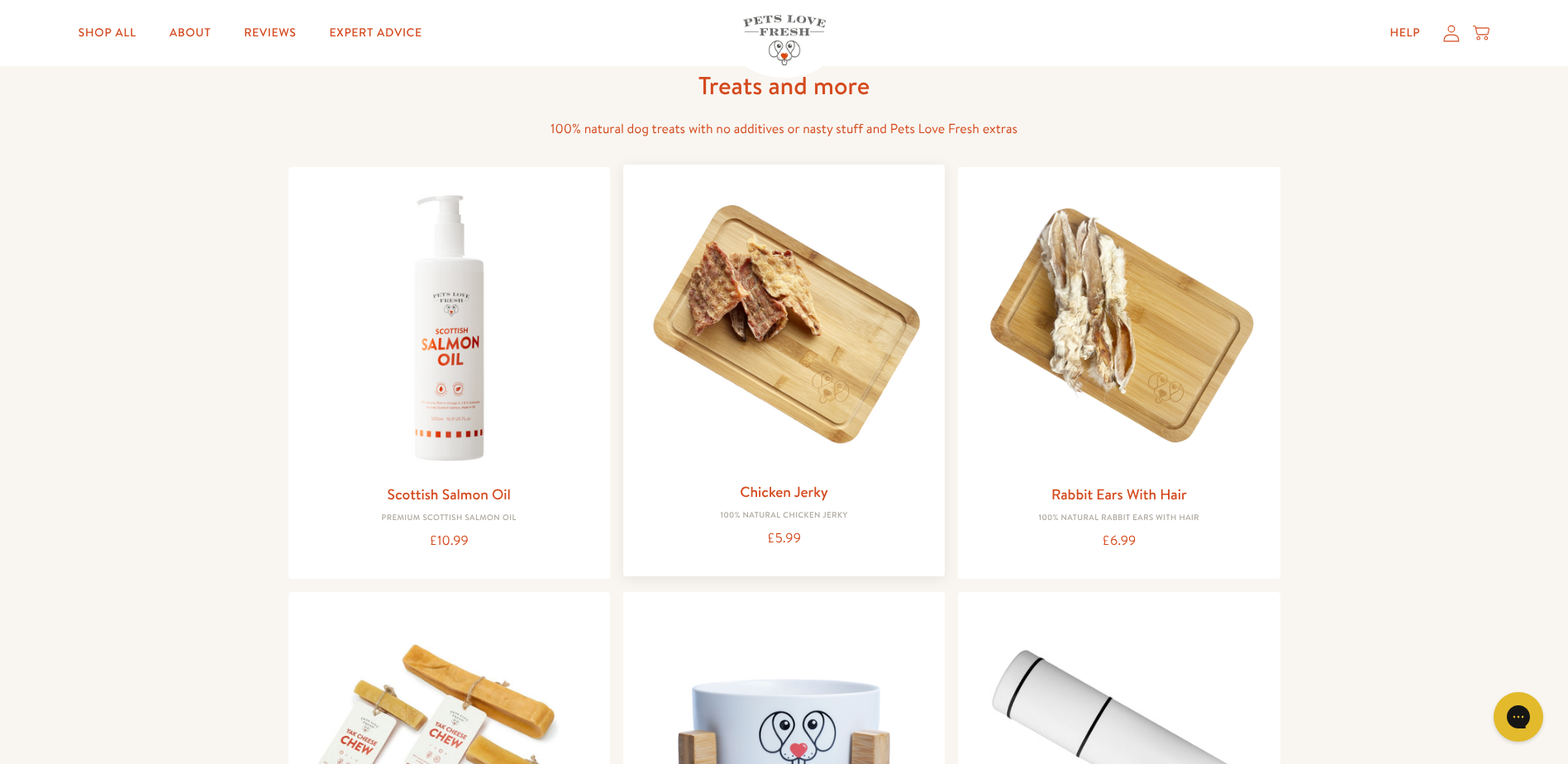
click at [704, 399] on img at bounding box center [784, 325] width 295 height 295
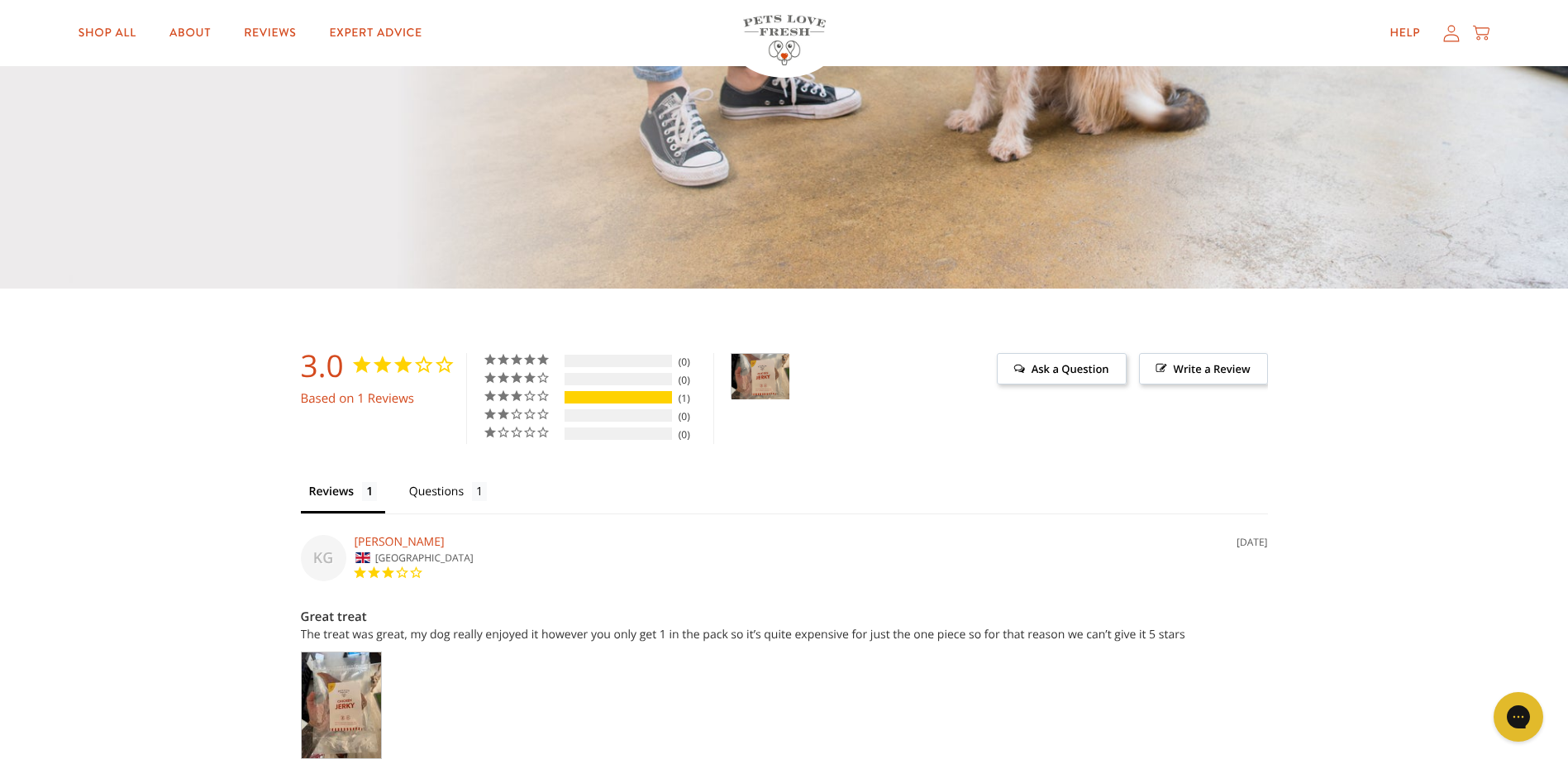
scroll to position [1488, 0]
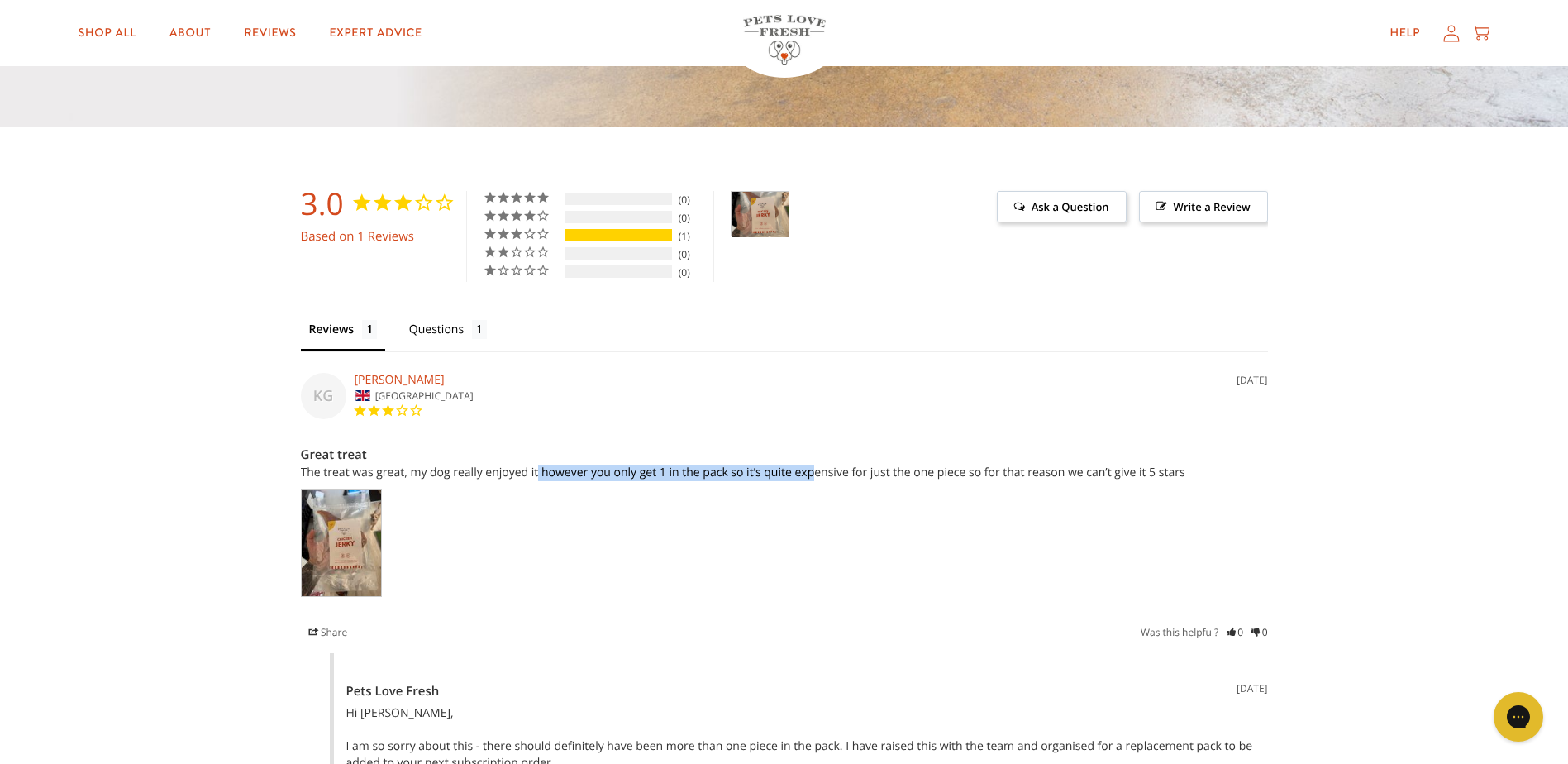
drag, startPoint x: 539, startPoint y: 475, endPoint x: 812, endPoint y: 482, distance: 273.1
click at [812, 481] on p "The treat was great, my dog really enjoyed it however you only get 1 in the pac…" at bounding box center [784, 472] width 968 height 16
drag, startPoint x: 812, startPoint y: 482, endPoint x: 818, endPoint y: 495, distance: 14.3
click at [818, 493] on div at bounding box center [784, 547] width 968 height 114
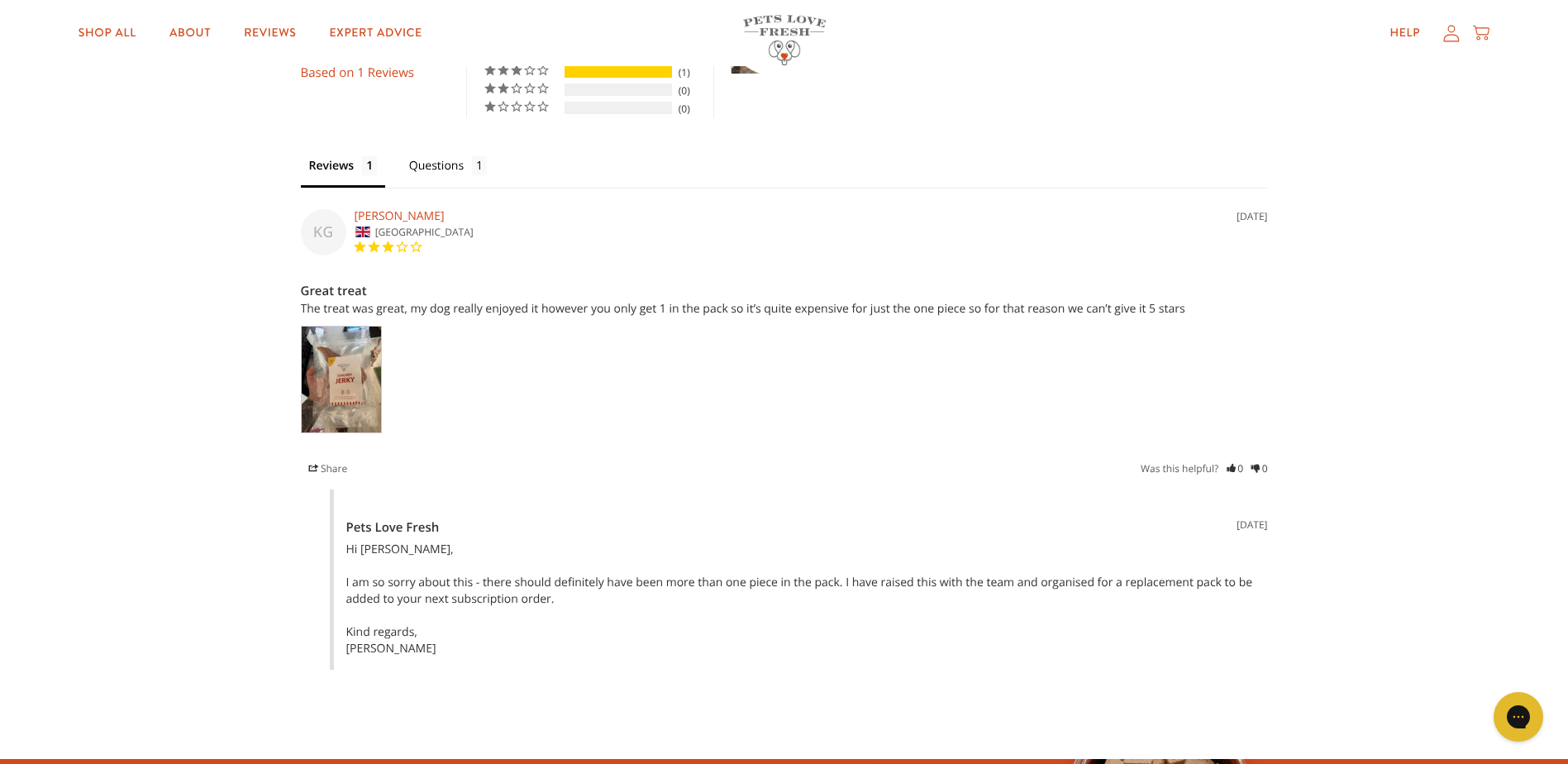
scroll to position [1654, 0]
